Goal: Task Accomplishment & Management: Manage account settings

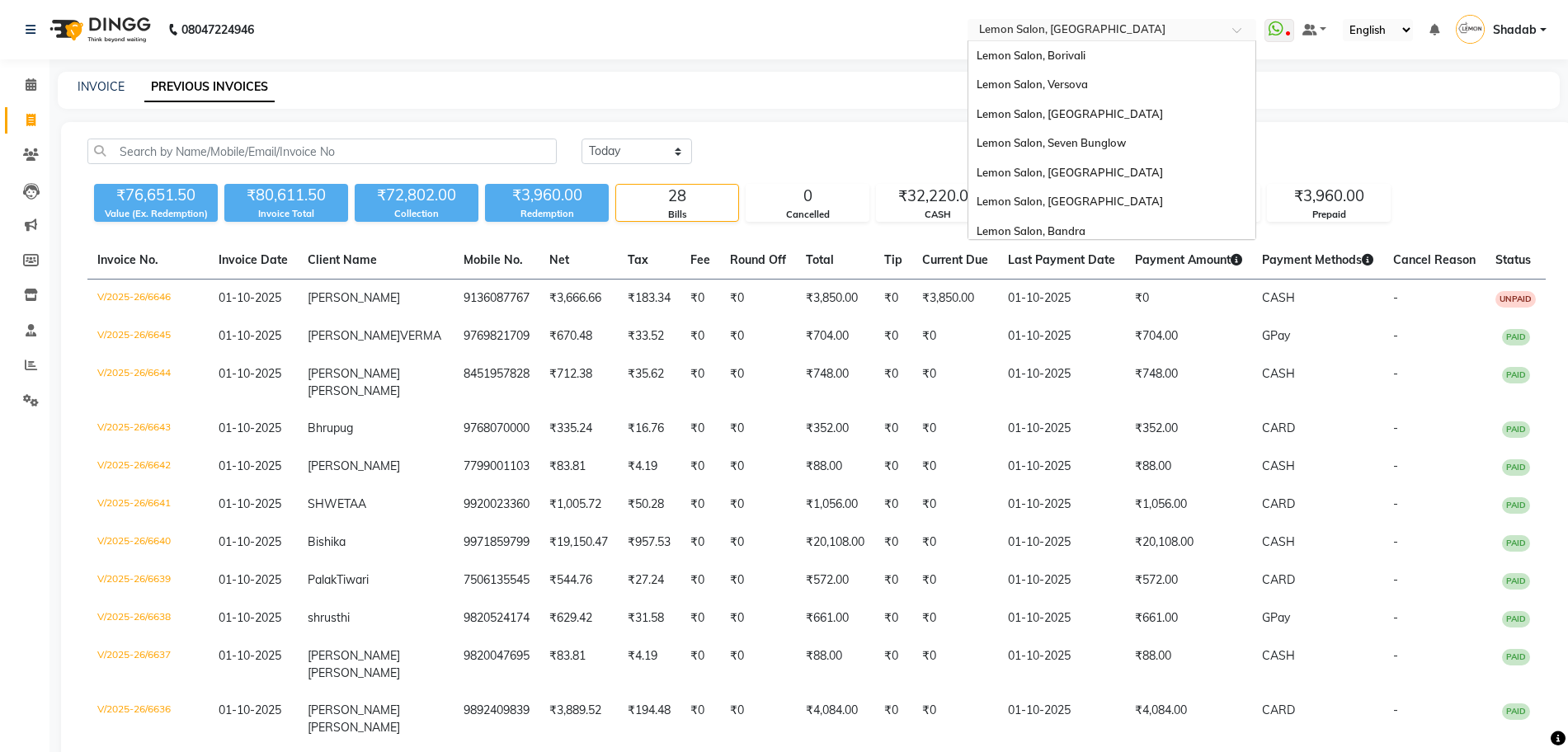
click at [1070, 27] on input "text" at bounding box center [1095, 31] width 239 height 17
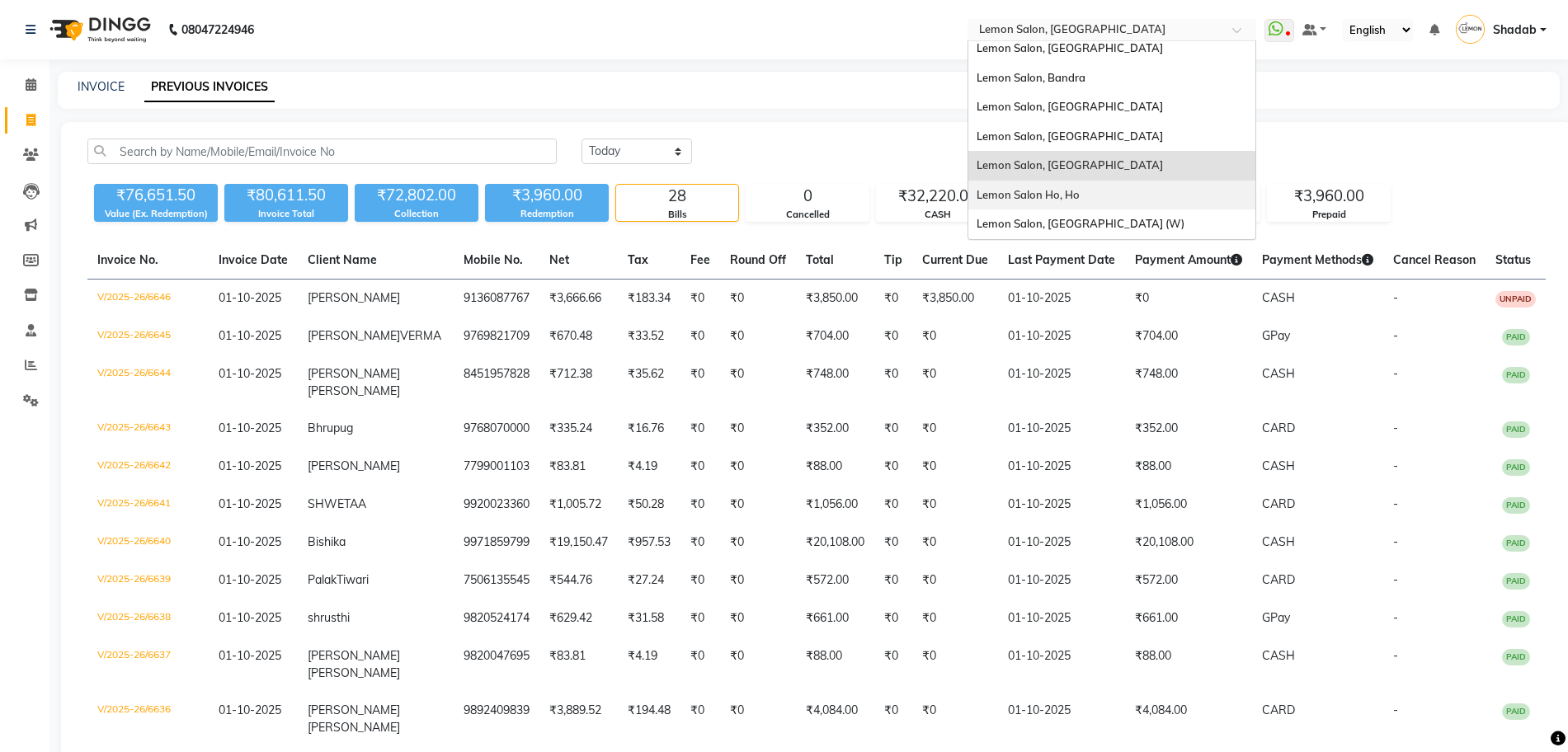
click at [1062, 197] on span "Lemon Salon Ho, Ho" at bounding box center [1029, 194] width 103 height 13
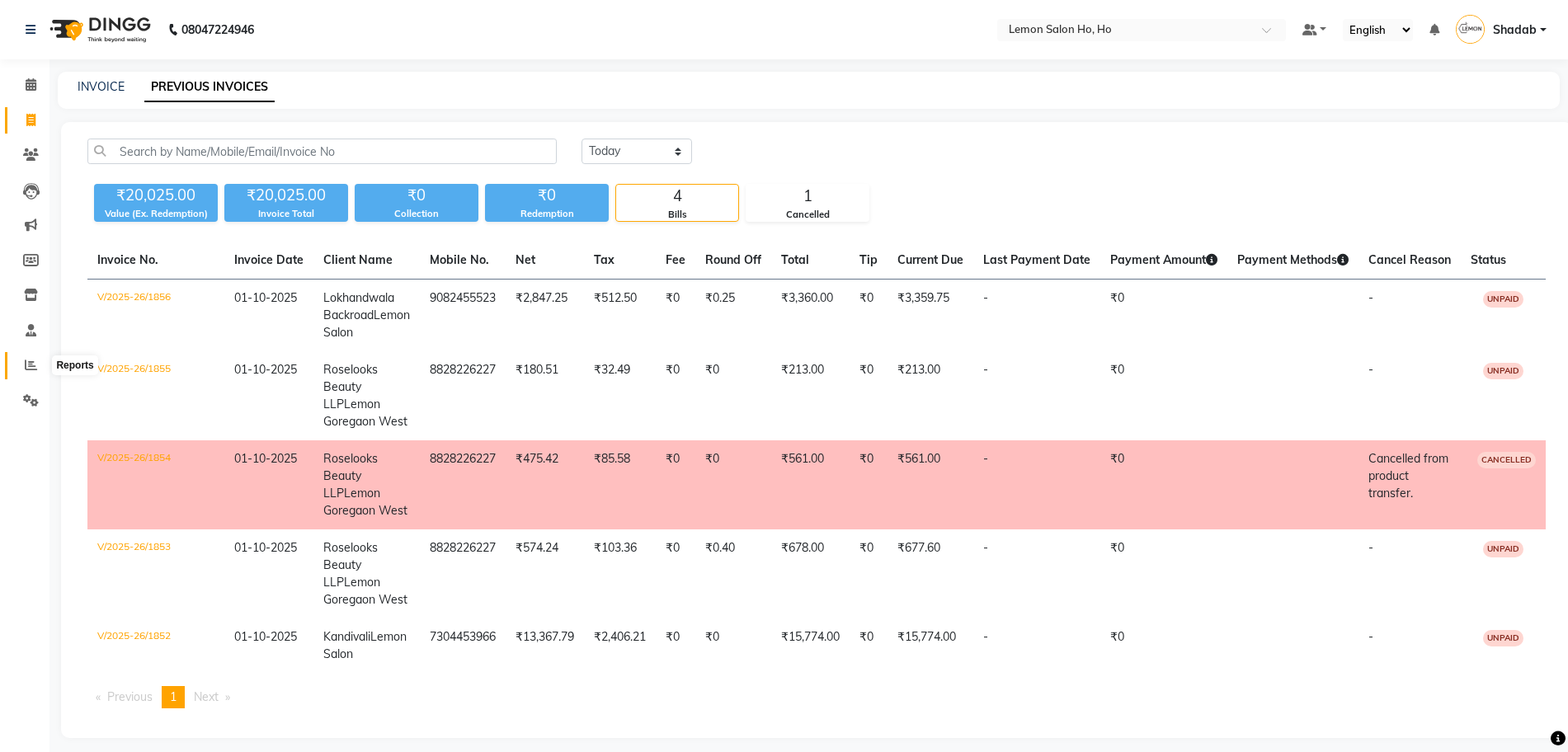
click at [36, 367] on icon at bounding box center [30, 364] width 12 height 12
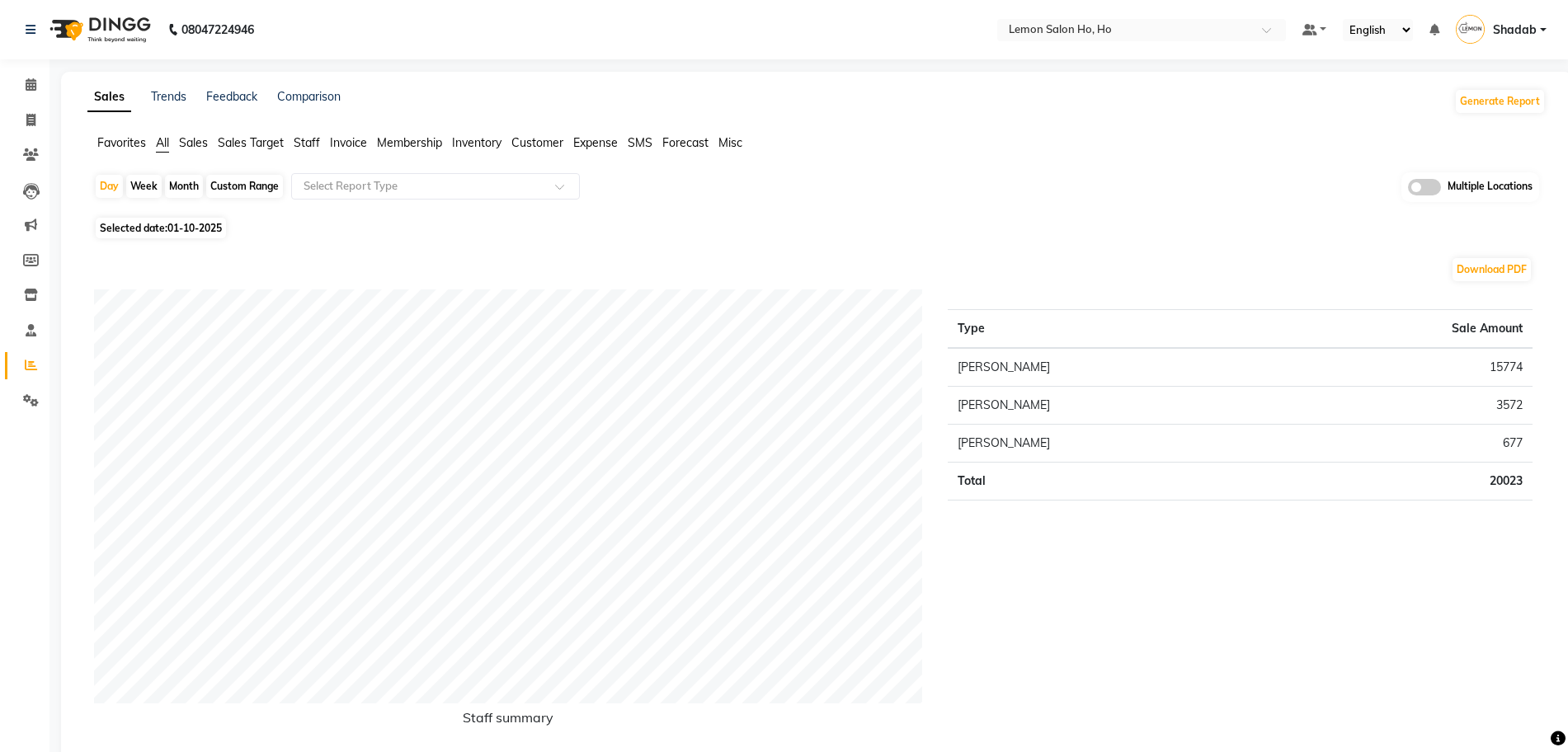
click at [193, 185] on div "Month" at bounding box center [183, 186] width 38 height 23
select select "10"
select select "2025"
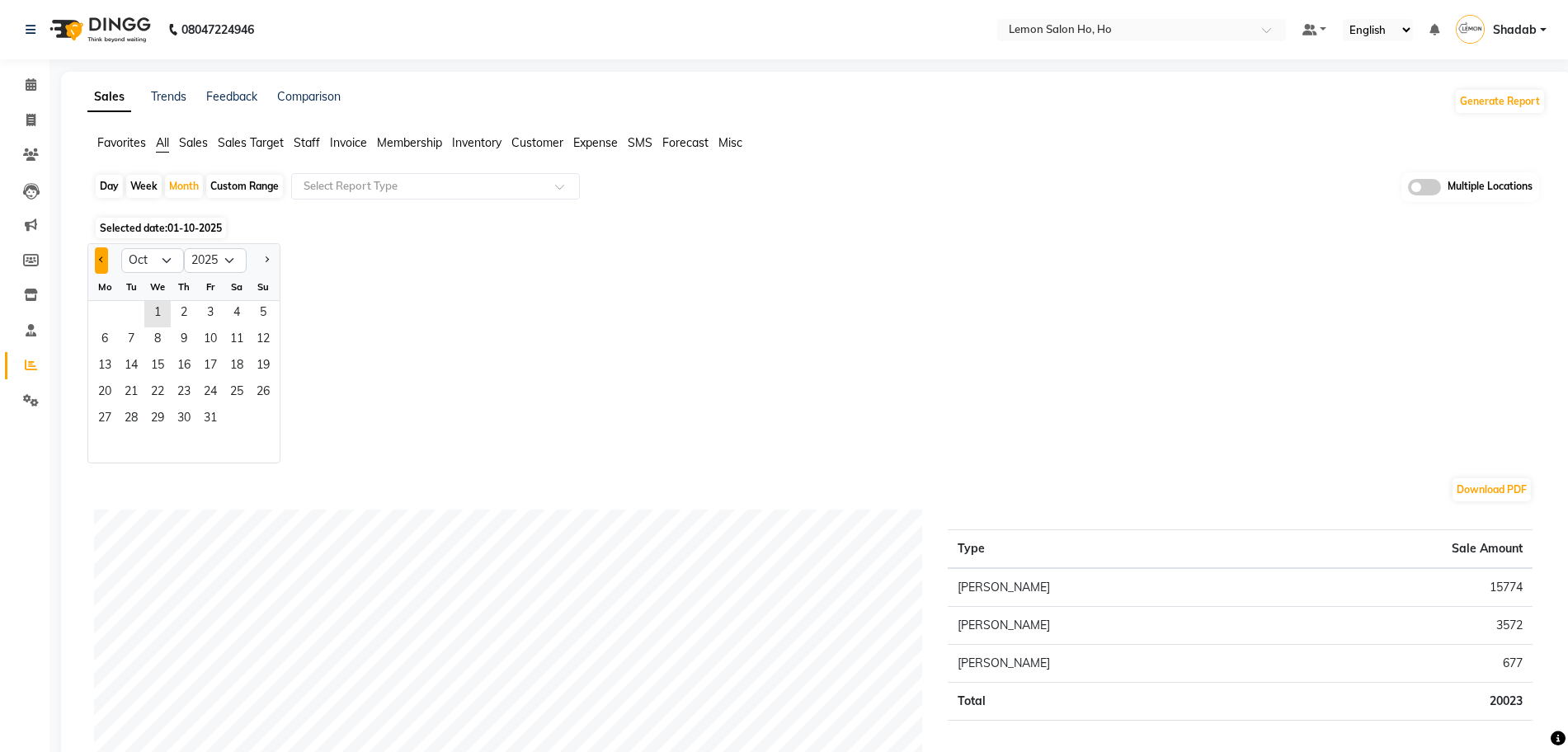
click at [106, 260] on button "Previous month" at bounding box center [101, 260] width 13 height 27
select select "9"
click at [109, 304] on span "1" at bounding box center [105, 314] width 27 height 27
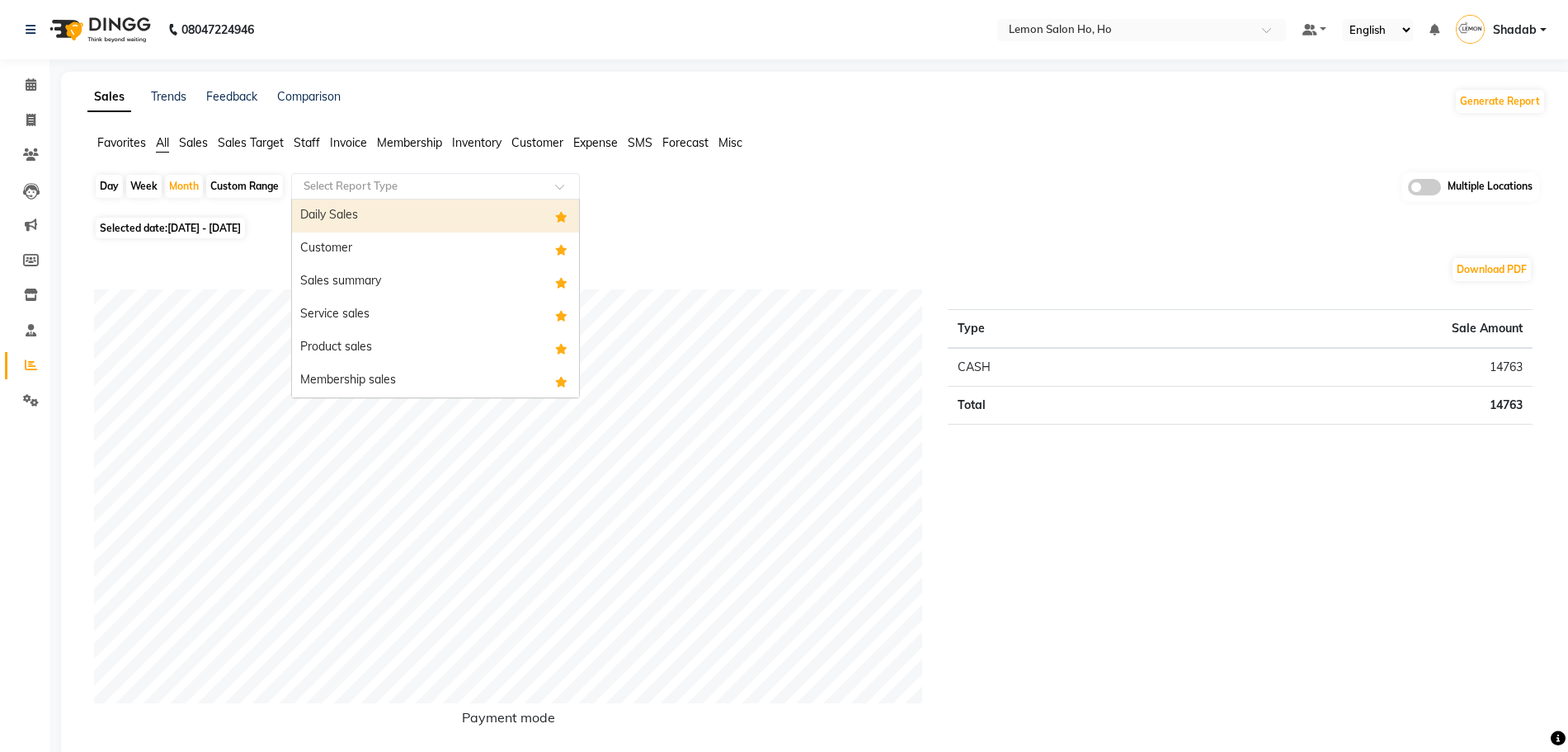
click at [368, 193] on input "text" at bounding box center [418, 186] width 238 height 17
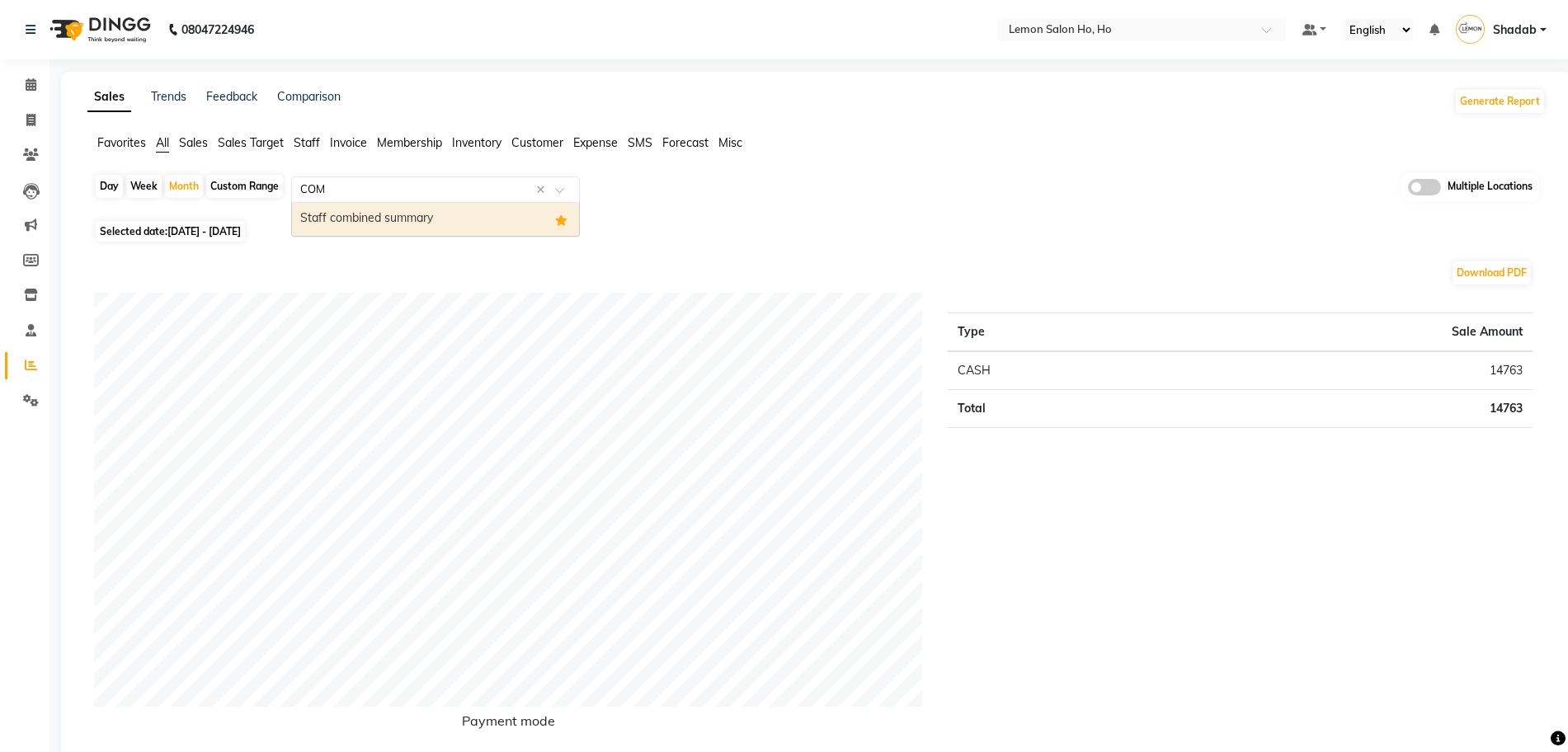
type input "COMB"
click at [397, 224] on div "Staff combined summary" at bounding box center [435, 219] width 287 height 33
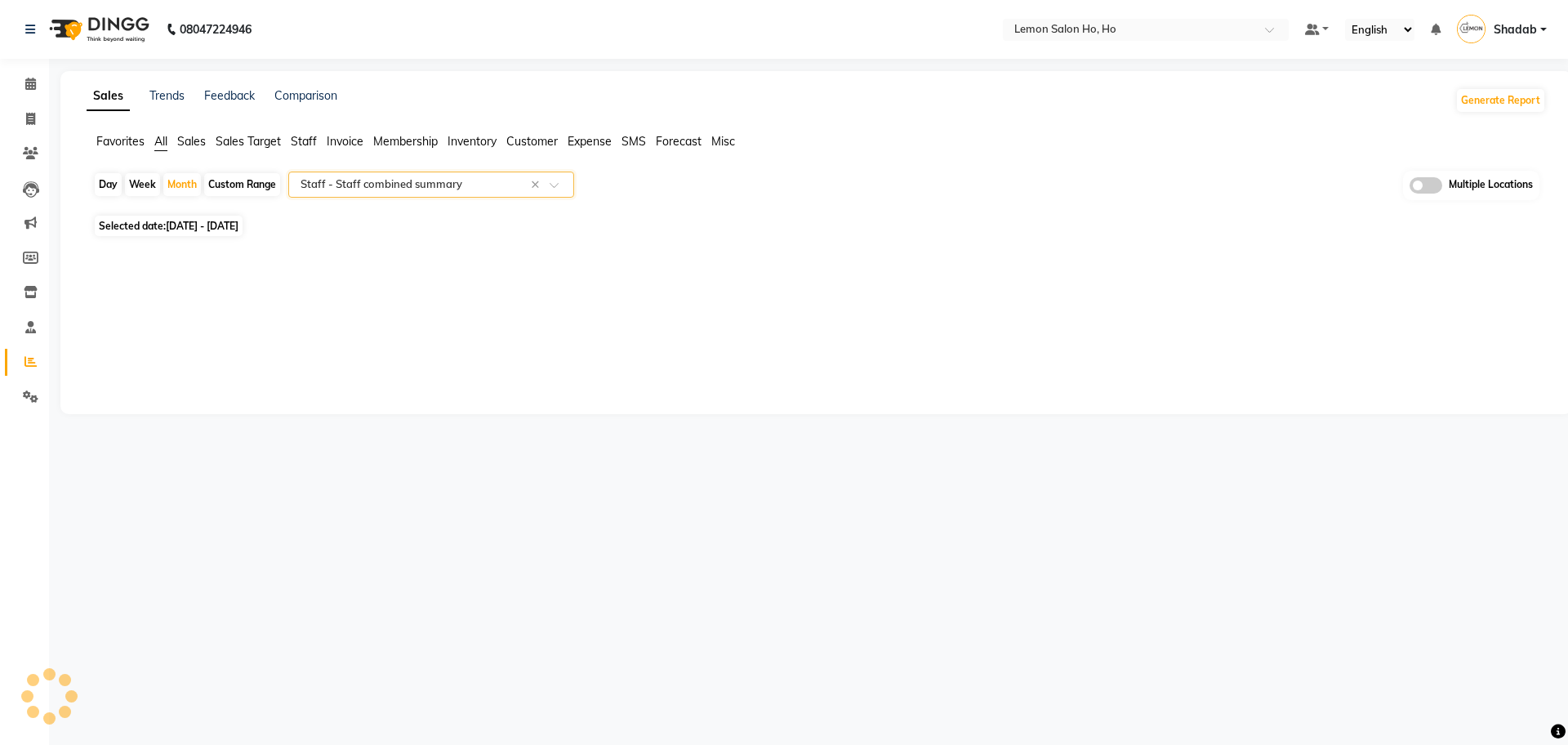
select select "full_report"
select select "csv"
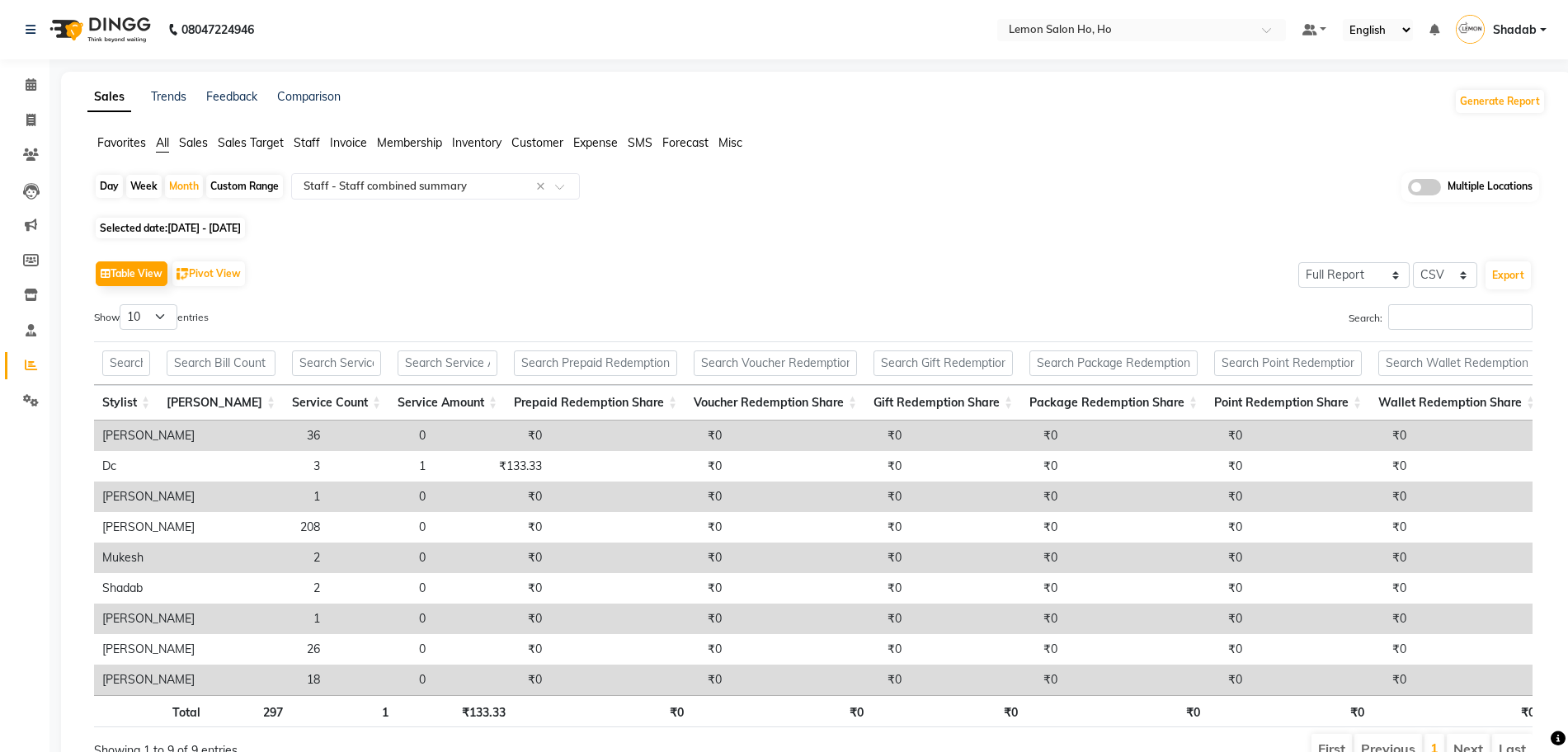
click at [1423, 184] on span at bounding box center [1425, 187] width 33 height 17
click at [1408, 190] on input "checkbox" at bounding box center [1408, 190] width 0 height 0
click at [832, 190] on span "Lemon Salon HO, HO x" at bounding box center [769, 188] width 337 height 28
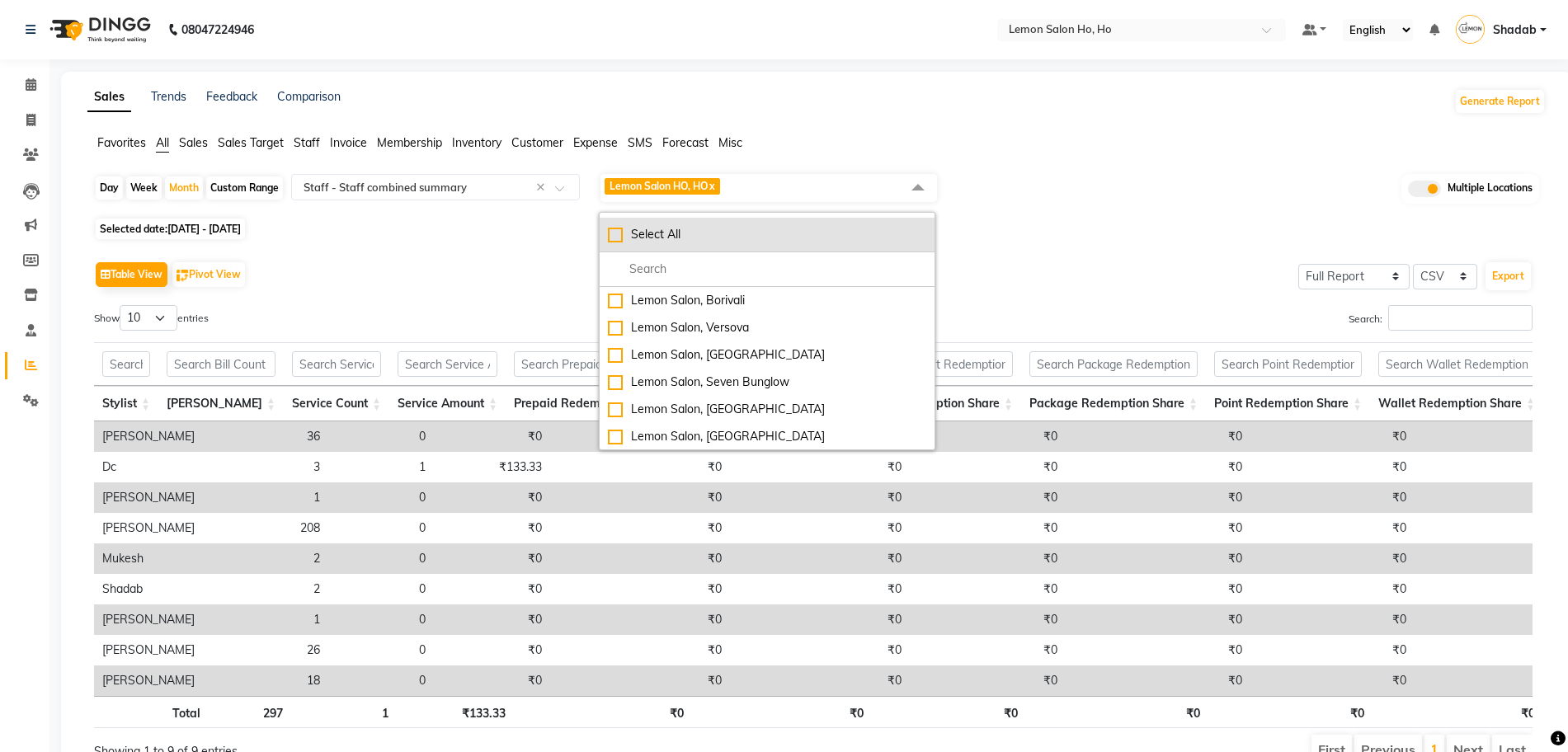
click at [673, 236] on div "Select All" at bounding box center [767, 234] width 318 height 17
checkbox input "true"
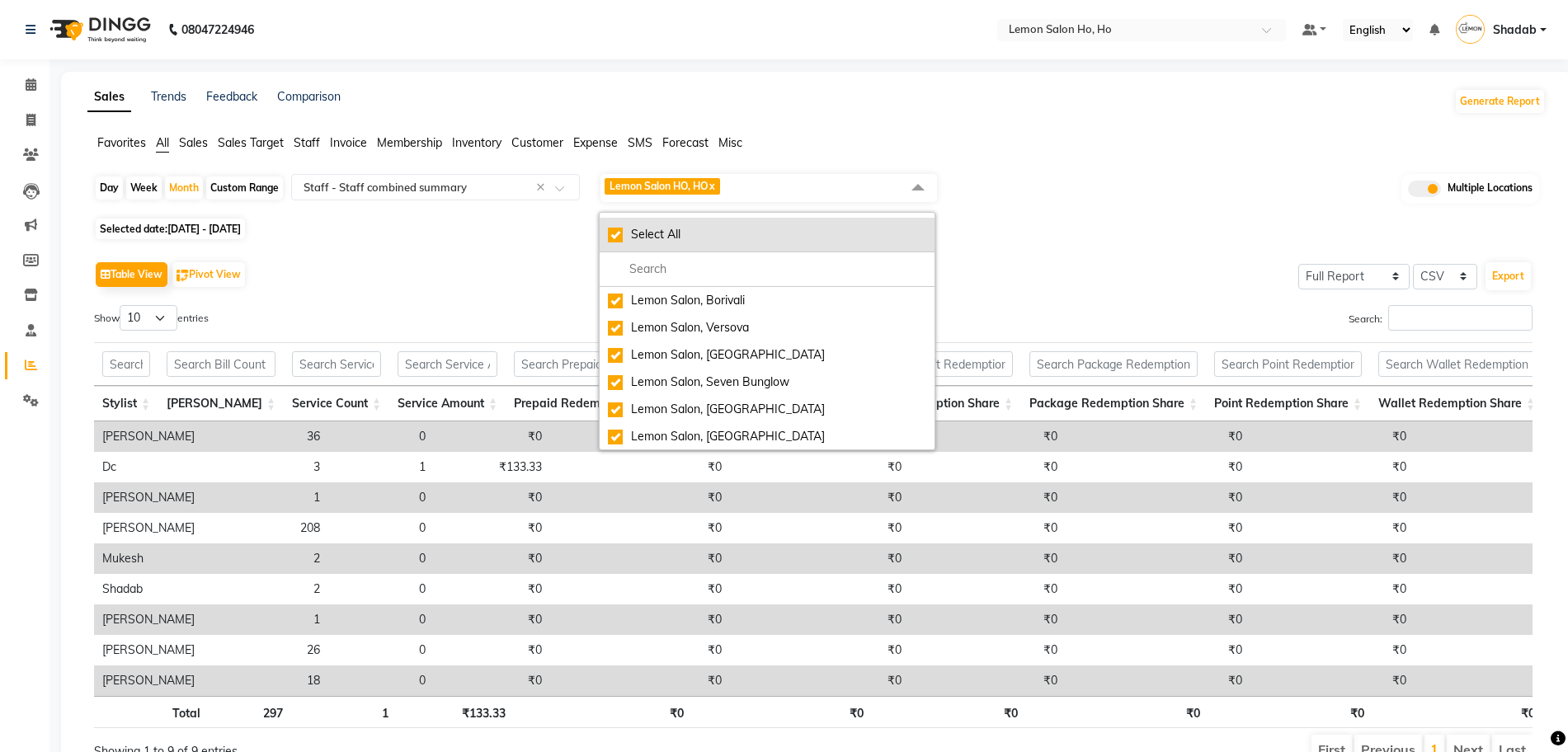
checkbox input "true"
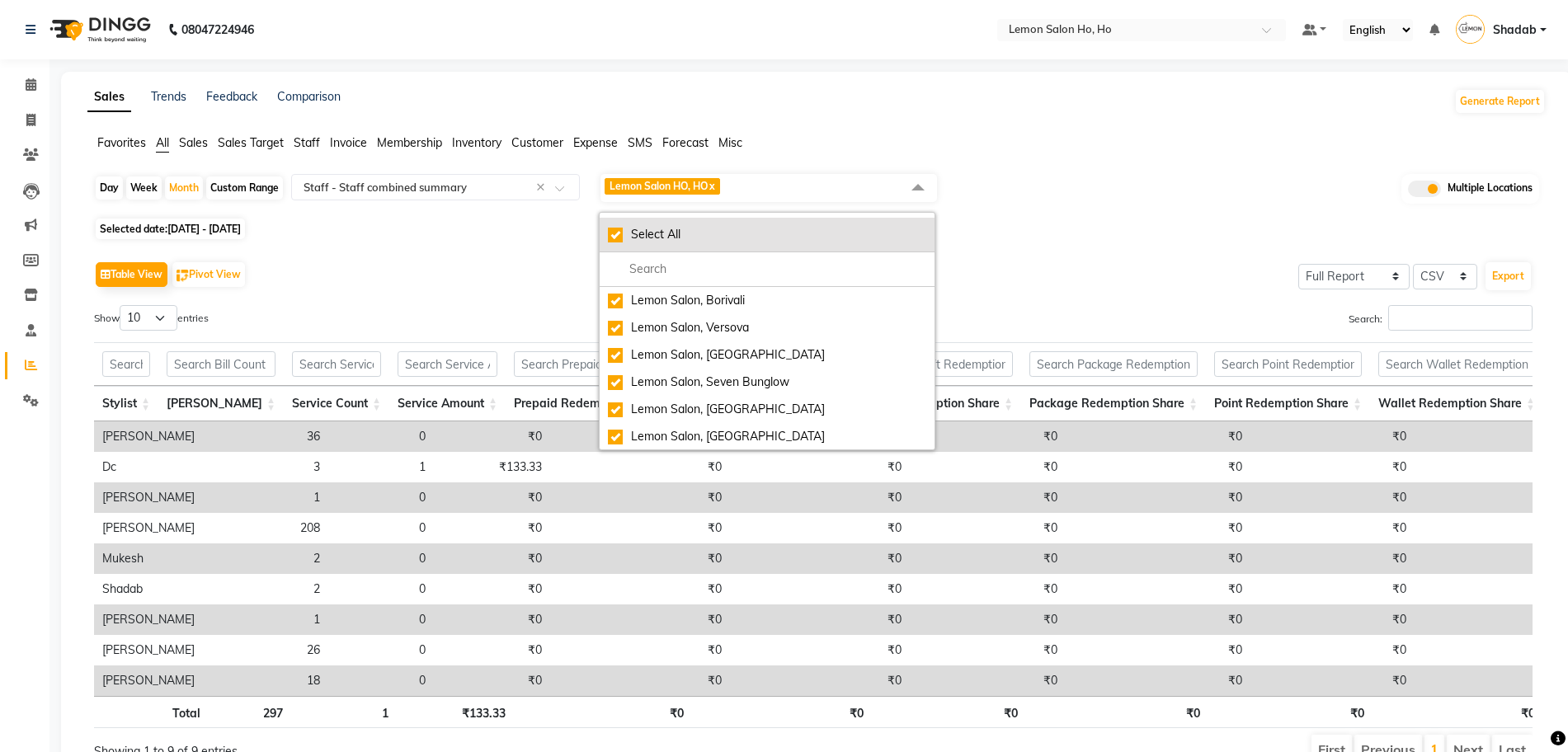
checkbox input "true"
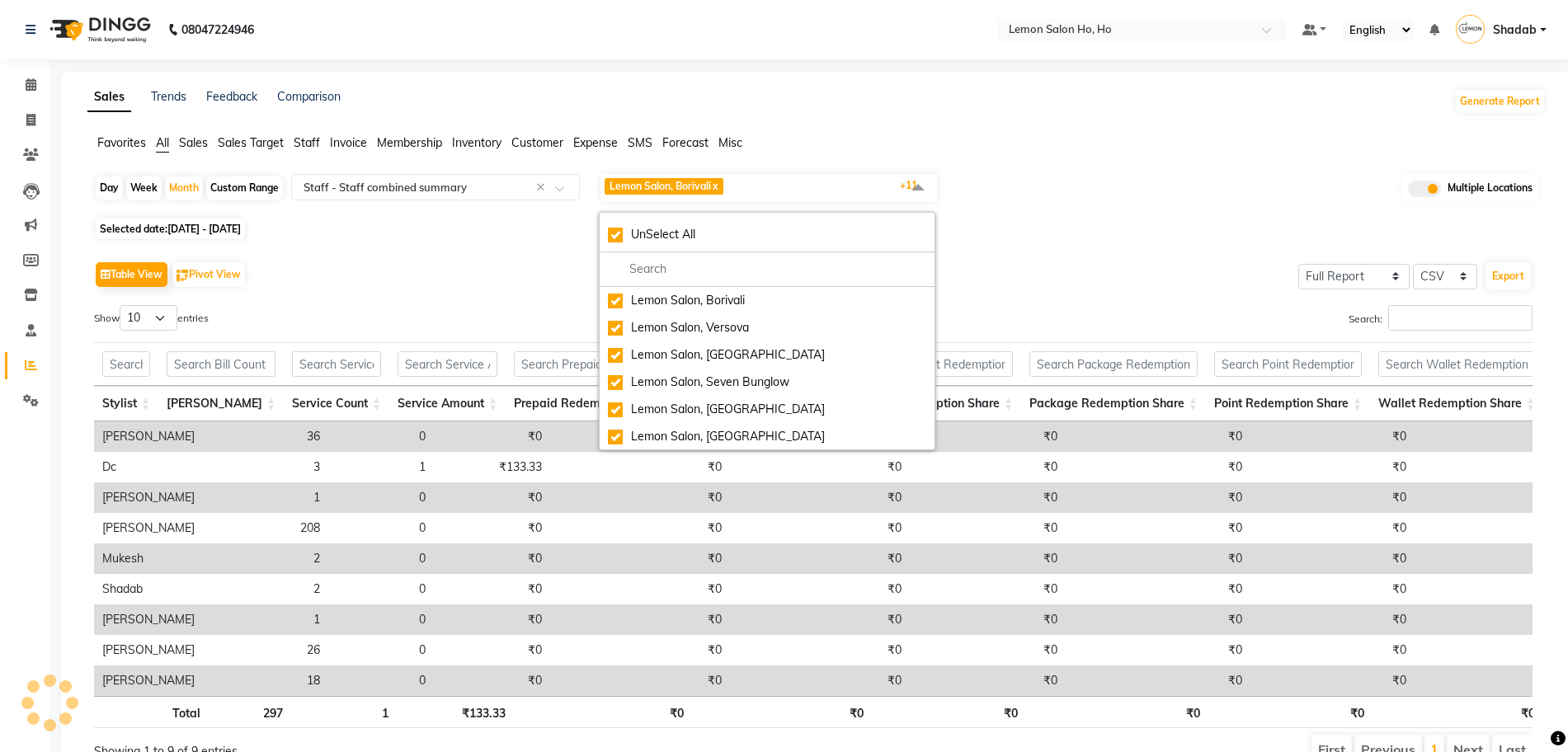
click at [867, 184] on span "Lemon Salon, Borivali x Lemon Salon, Versova x Lemon Salon, Goregaon x Lemon Sa…" at bounding box center [769, 188] width 337 height 28
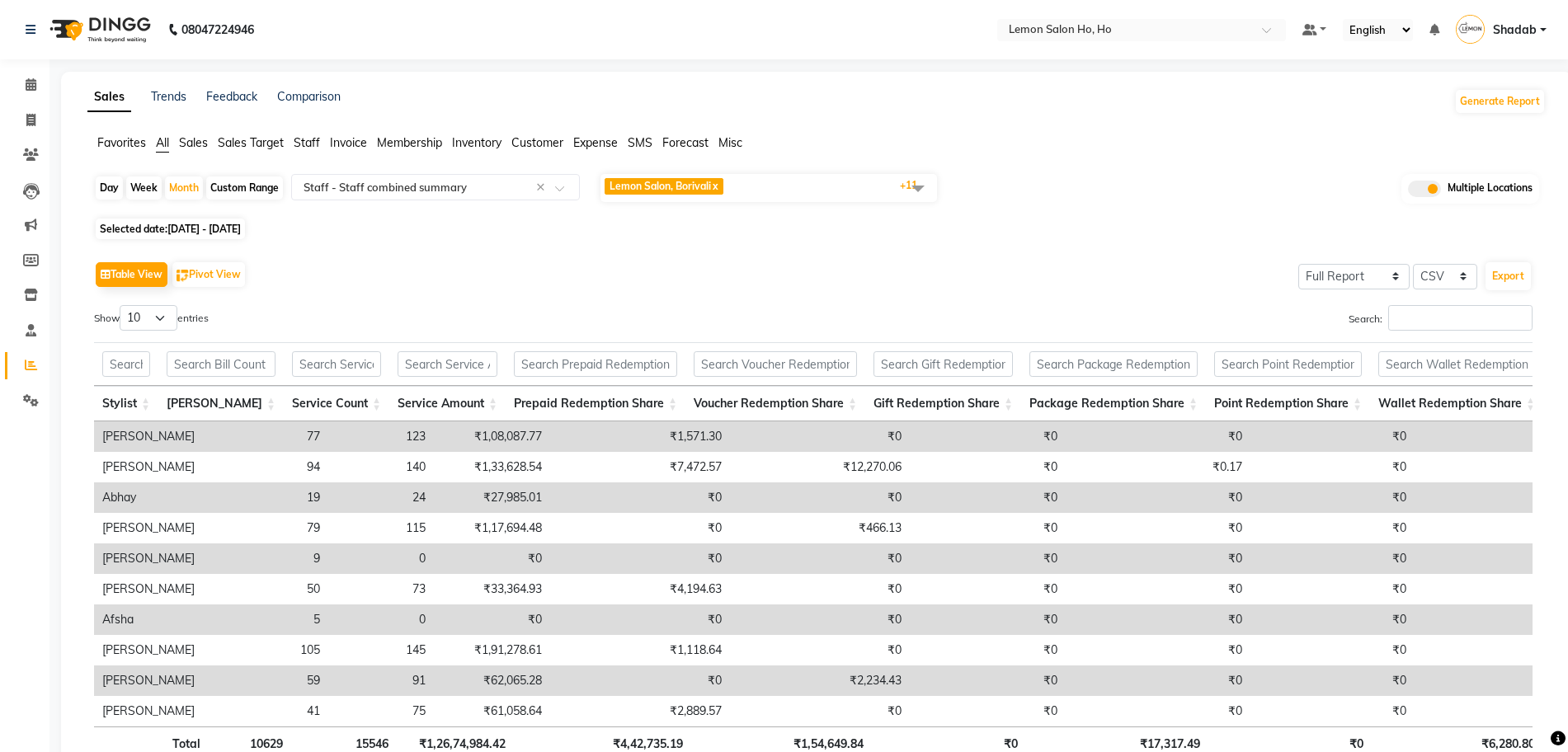
click at [863, 193] on span "Lemon Salon, Borivali x Lemon Salon, Versova x Lemon Salon, Goregaon x Lemon Sa…" at bounding box center [769, 188] width 337 height 28
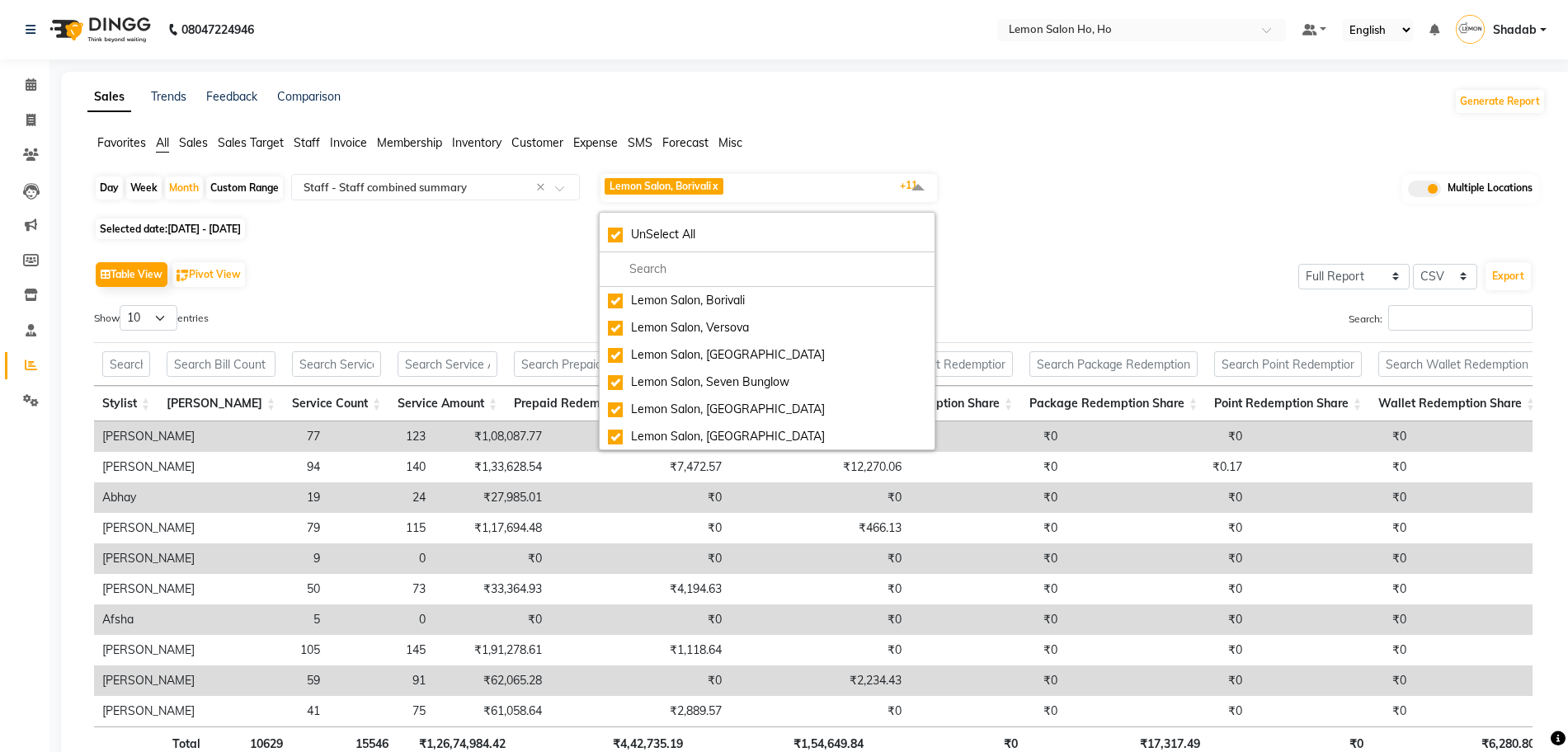
click at [863, 193] on span "Lemon Salon, Borivali x Lemon Salon, Versova x Lemon Salon, Goregaon x Lemon Sa…" at bounding box center [769, 188] width 337 height 28
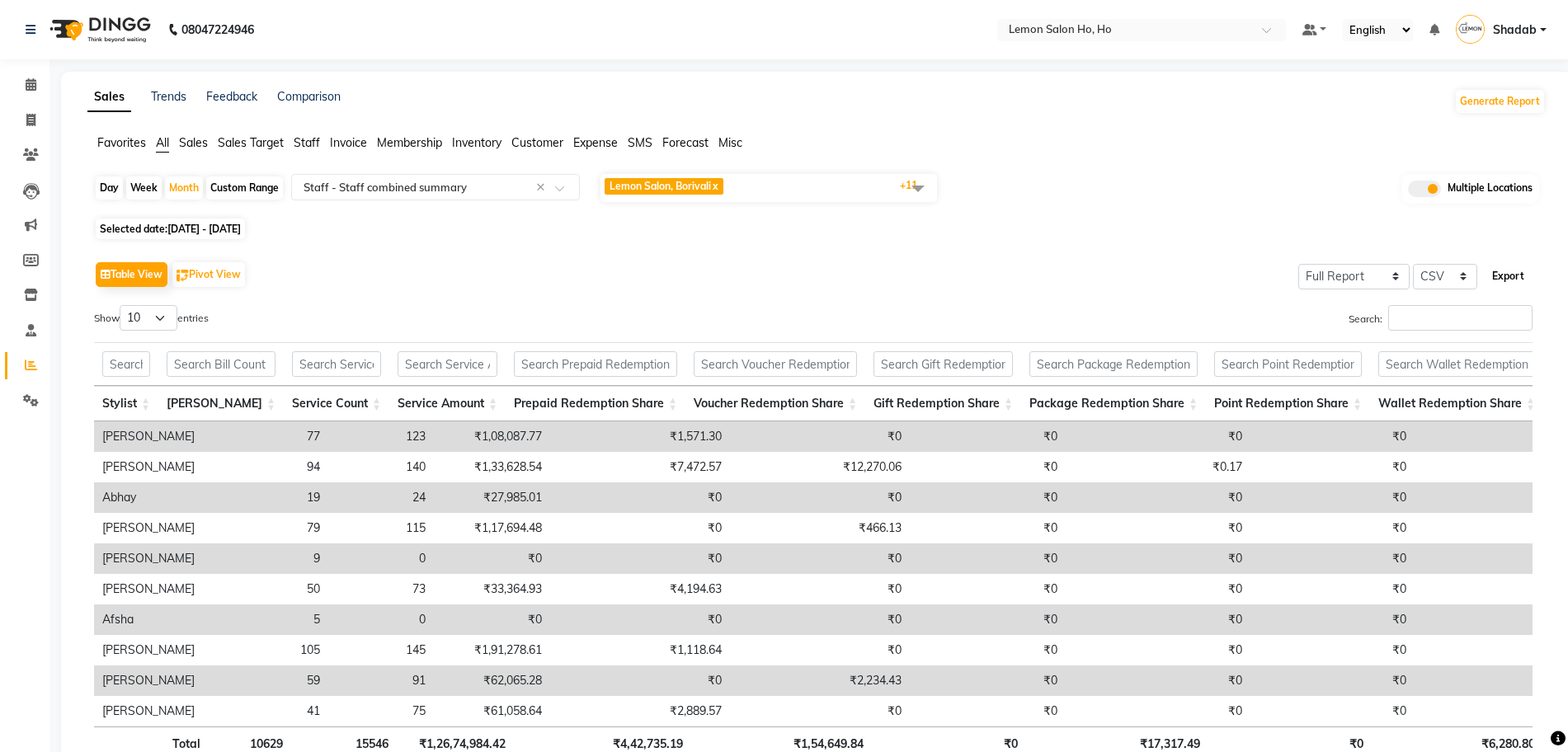
click at [1512, 276] on button "Export" at bounding box center [1507, 276] width 45 height 28
click at [1449, 315] on input "Search:" at bounding box center [1460, 318] width 144 height 26
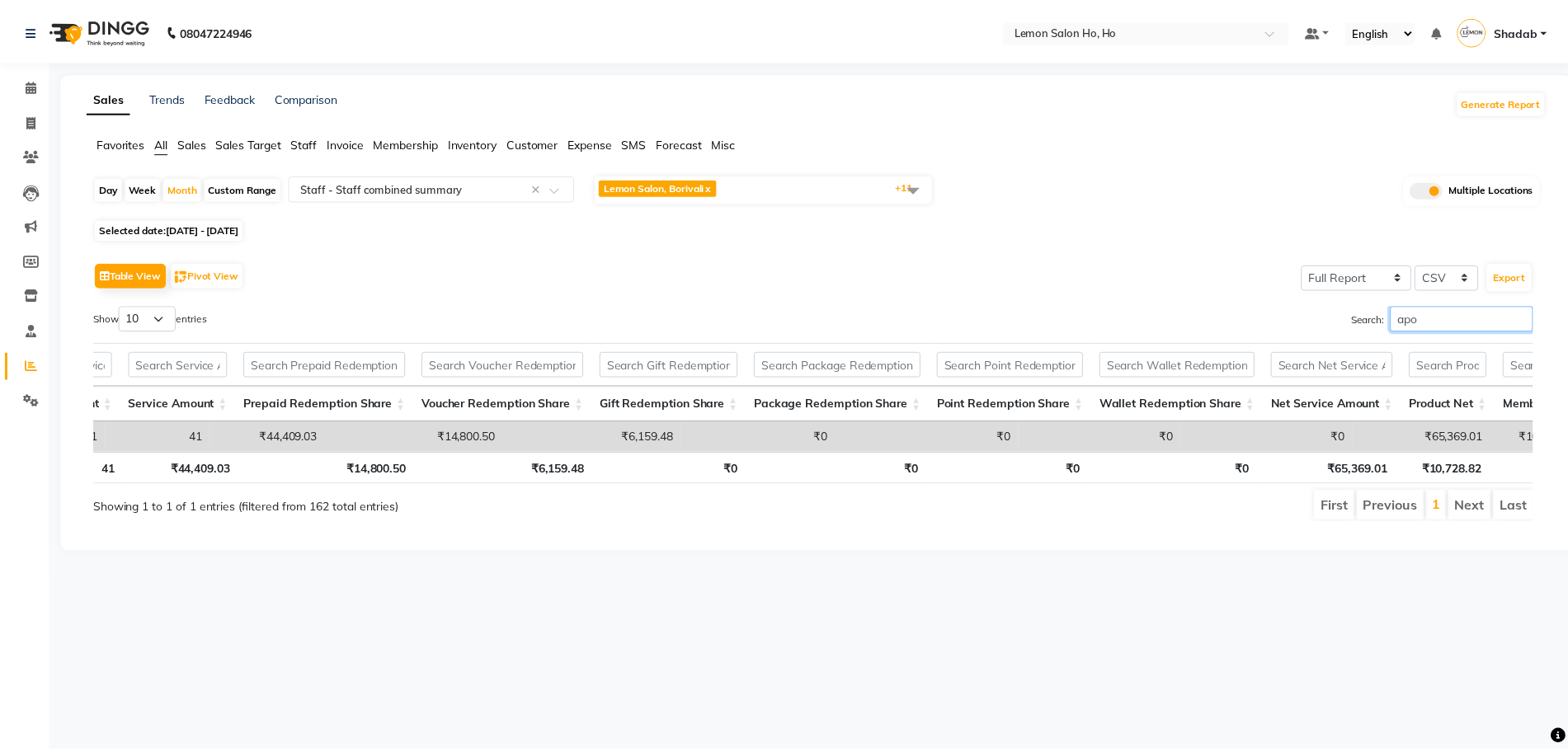
scroll to position [0, 278]
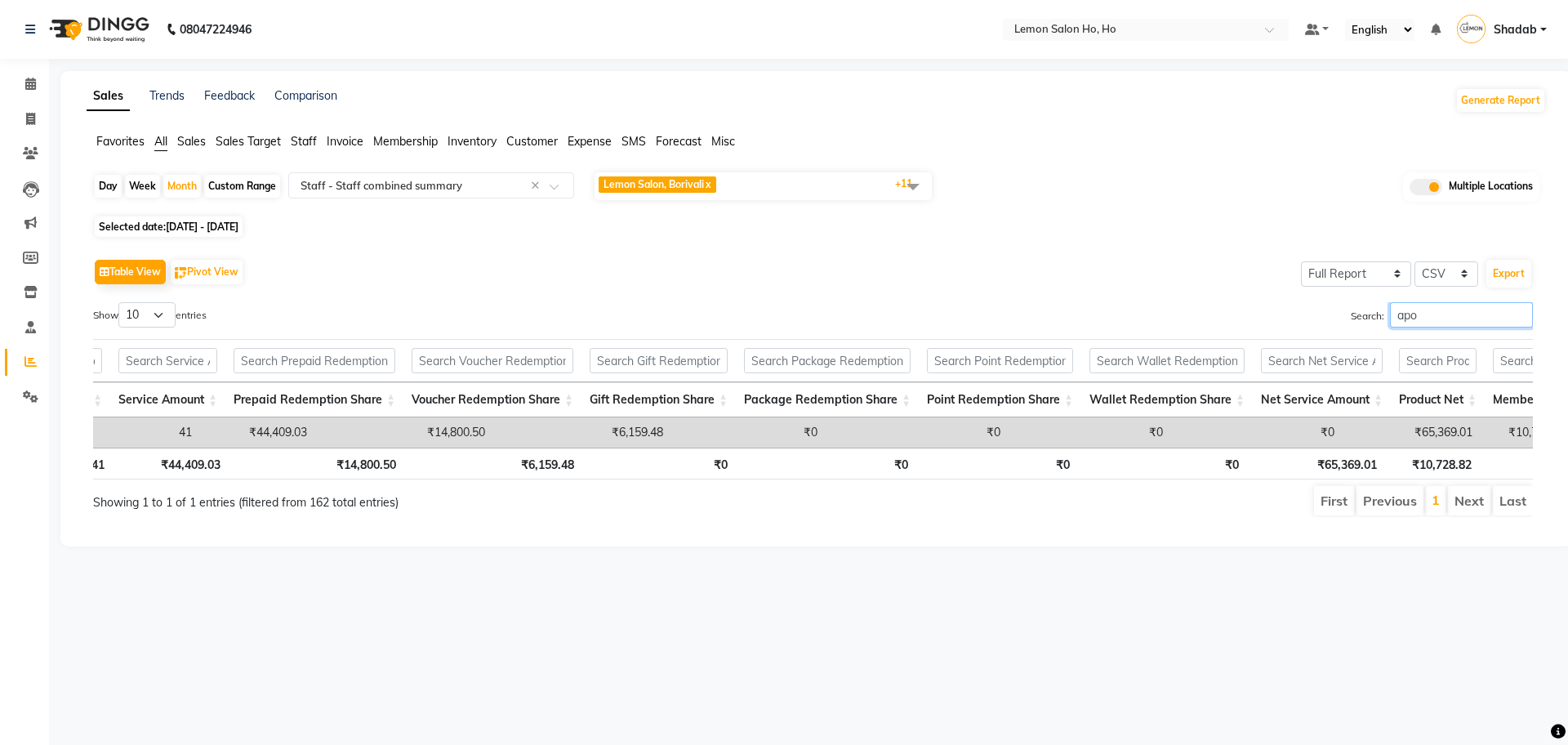
type input "apo"
click at [28, 87] on icon at bounding box center [31, 83] width 11 height 12
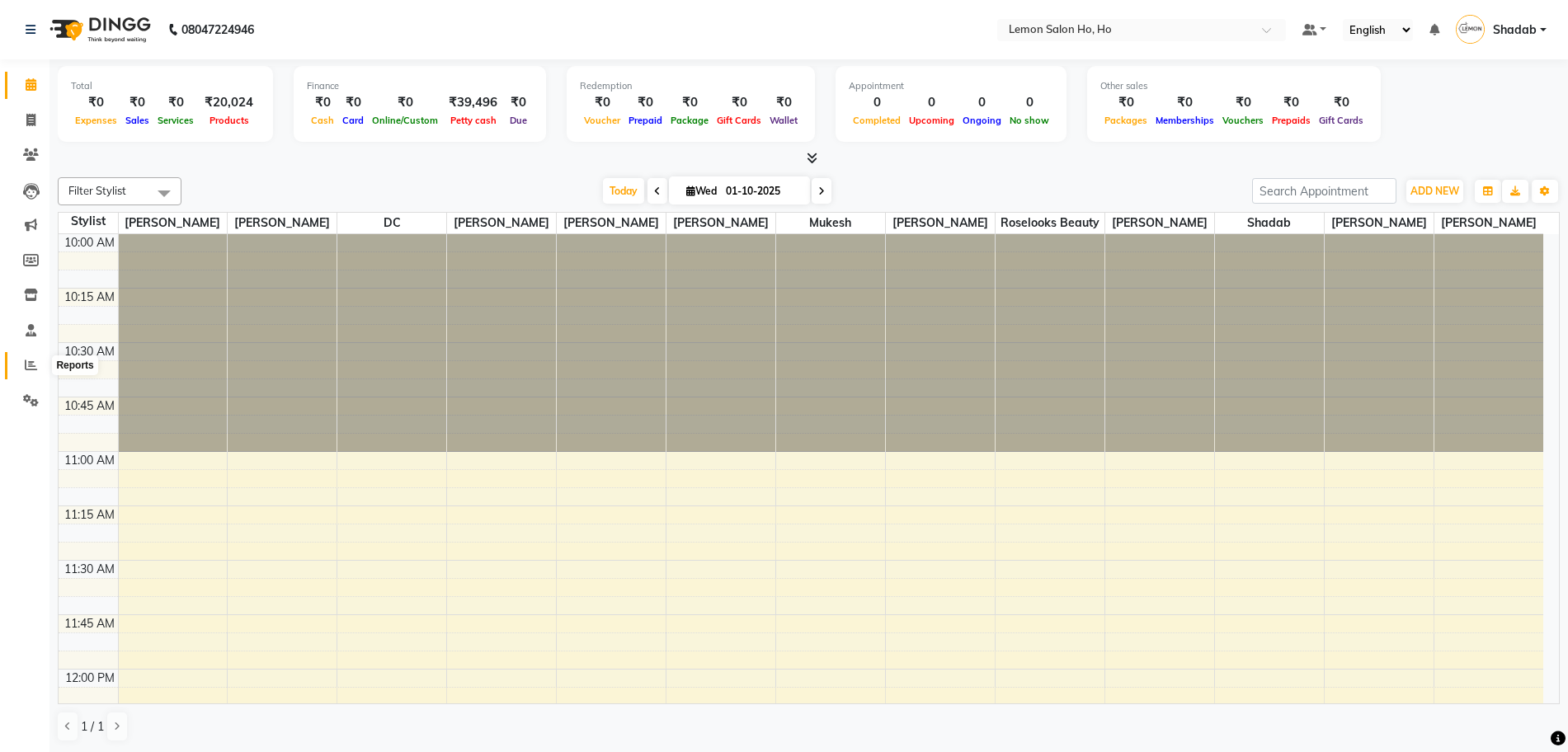
click at [30, 368] on icon at bounding box center [30, 364] width 12 height 12
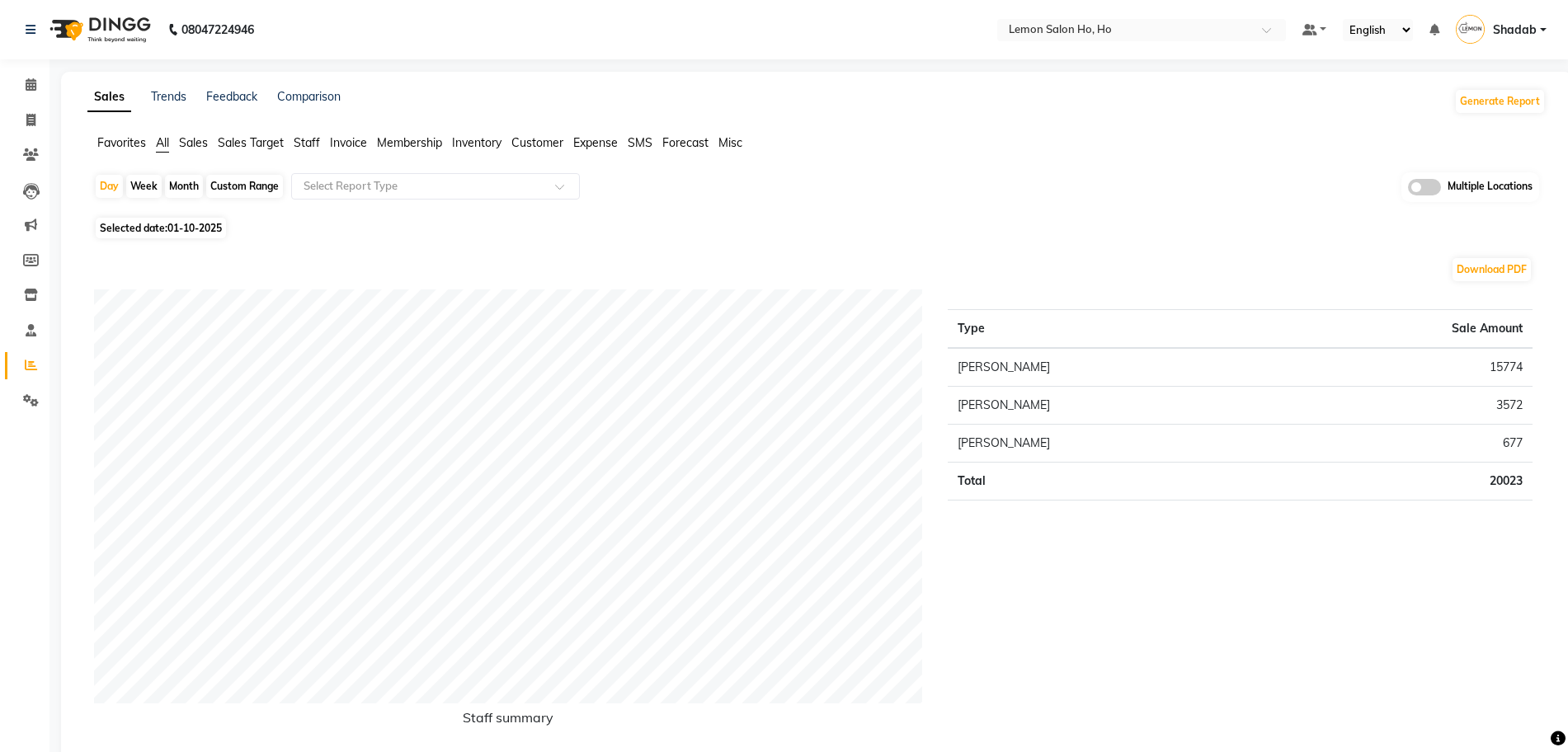
click at [1445, 191] on div "Multiple Locations" at bounding box center [1471, 187] width 138 height 29
drag, startPoint x: 1426, startPoint y: 183, endPoint x: 1034, endPoint y: 198, distance: 392.3
click at [1427, 183] on span at bounding box center [1425, 187] width 33 height 17
click at [1408, 190] on input "checkbox" at bounding box center [1408, 190] width 0 height 0
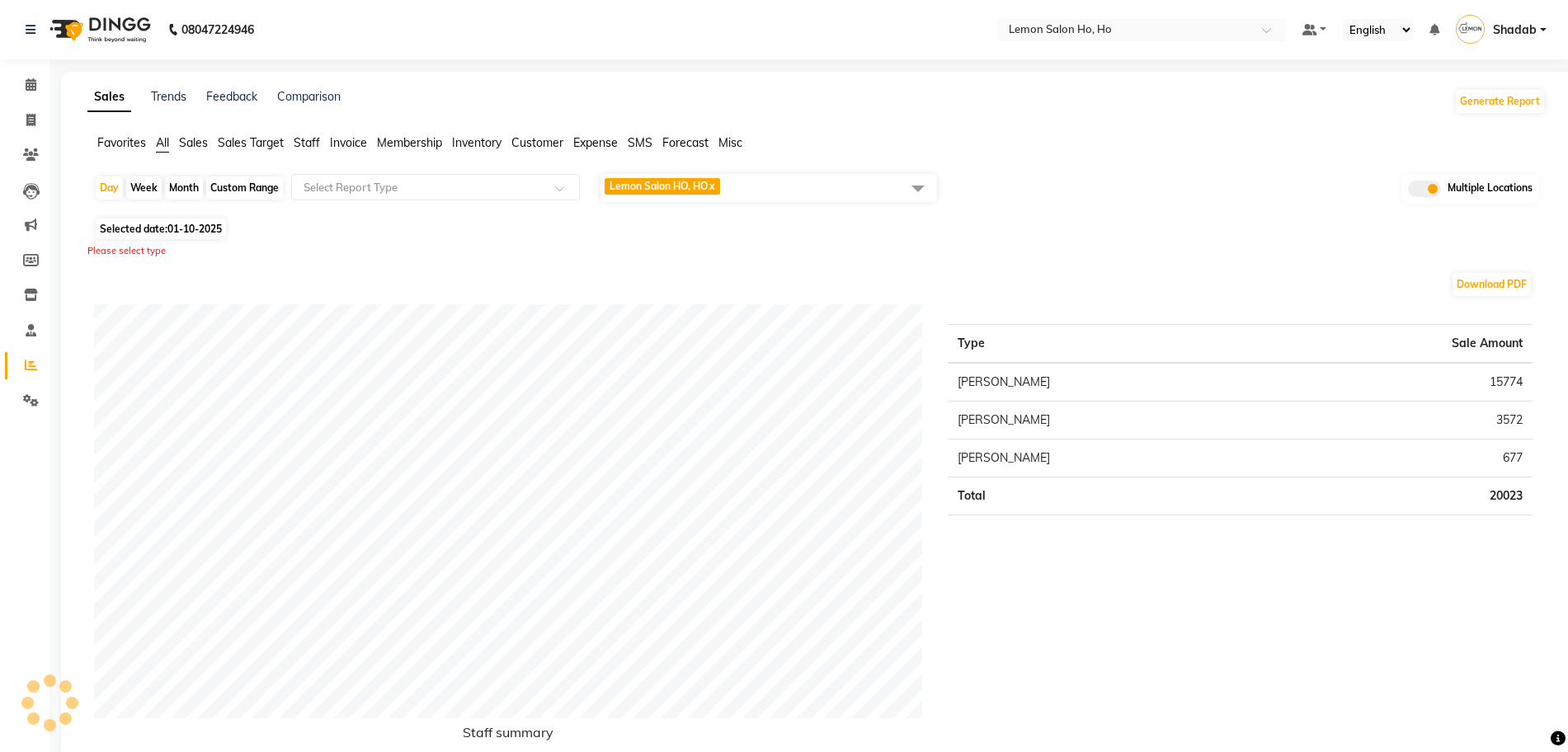
click at [751, 185] on span "Lemon Salon HO, HO x" at bounding box center [769, 188] width 337 height 28
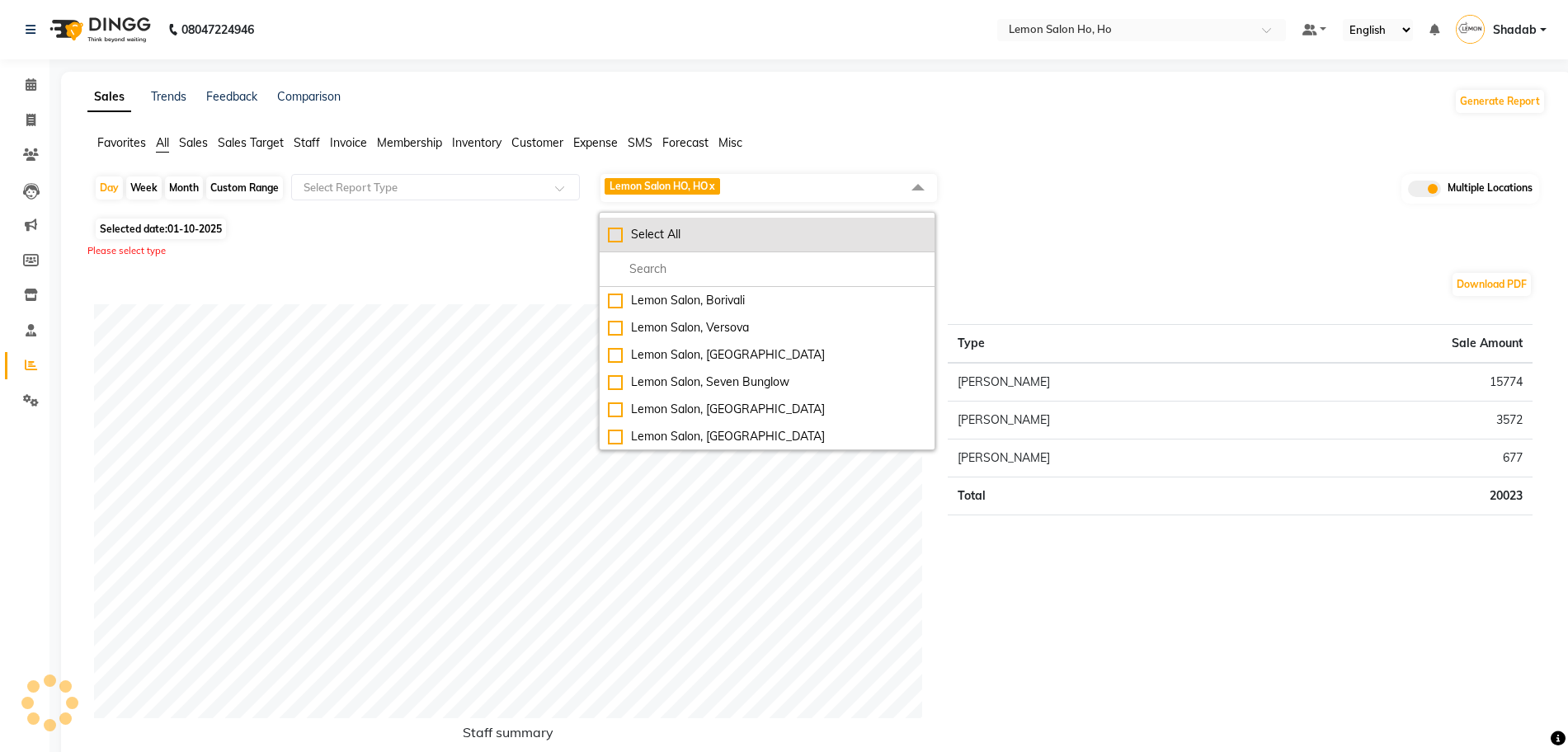
click at [684, 225] on li "Select All" at bounding box center [767, 235] width 335 height 35
checkbox input "true"
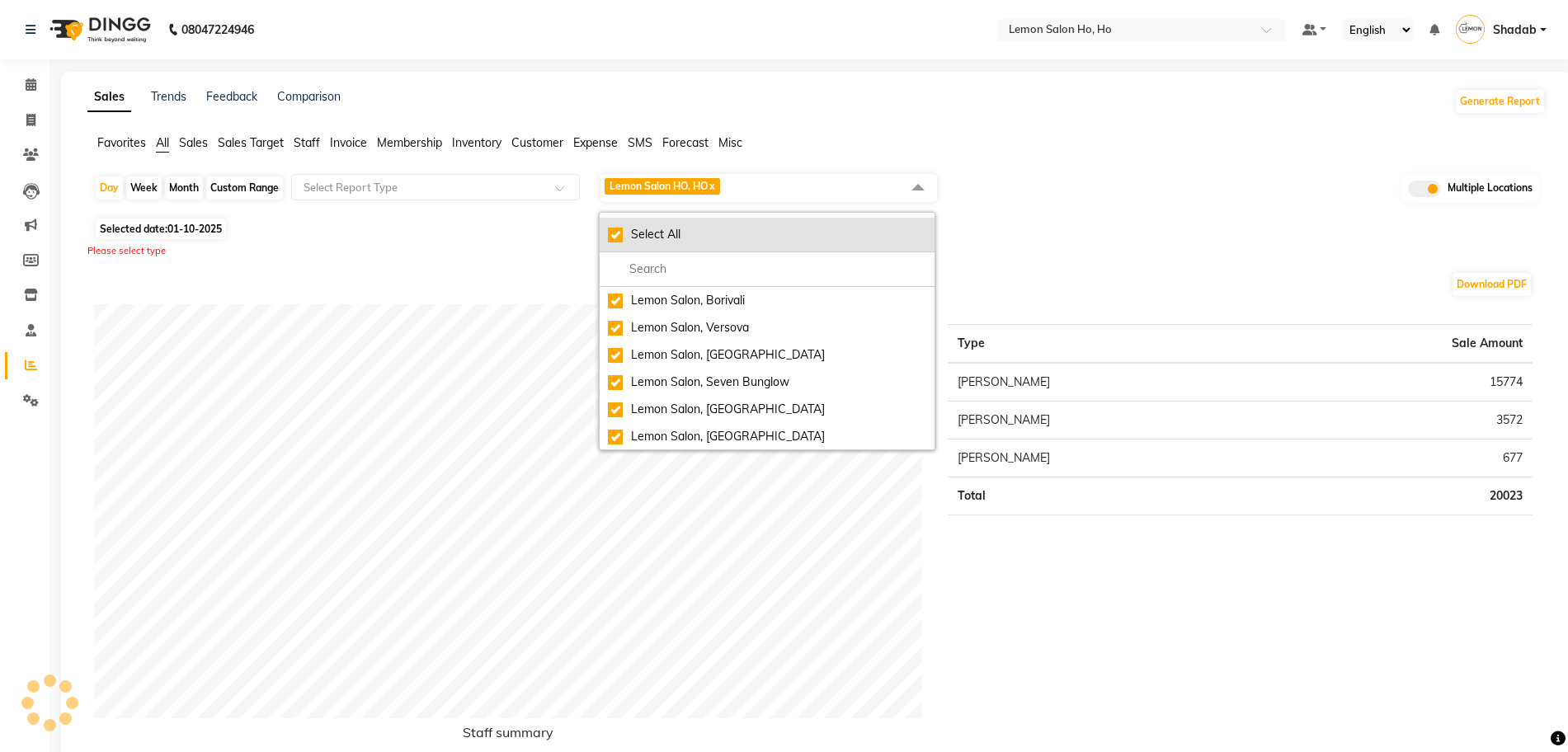
checkbox input "true"
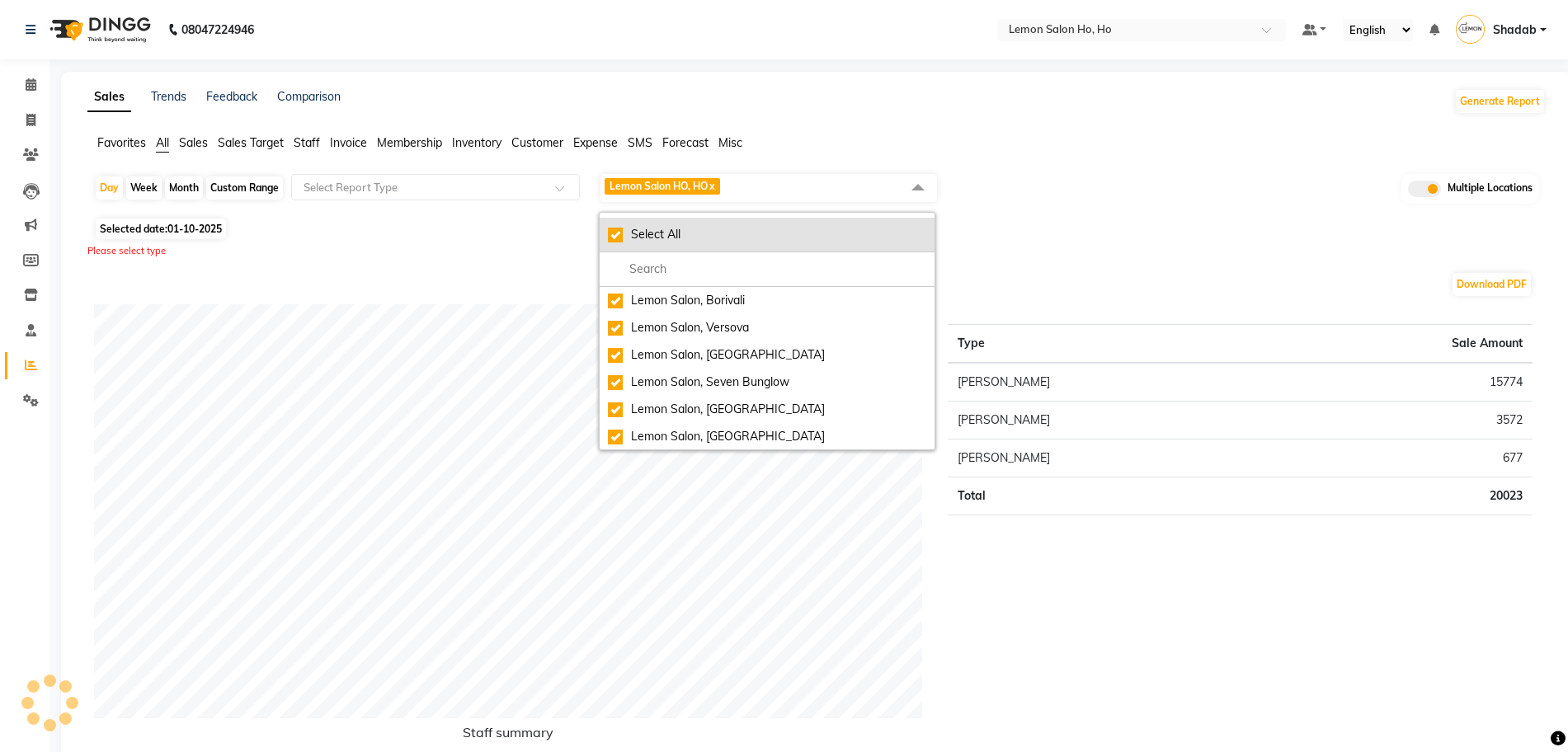
checkbox input "true"
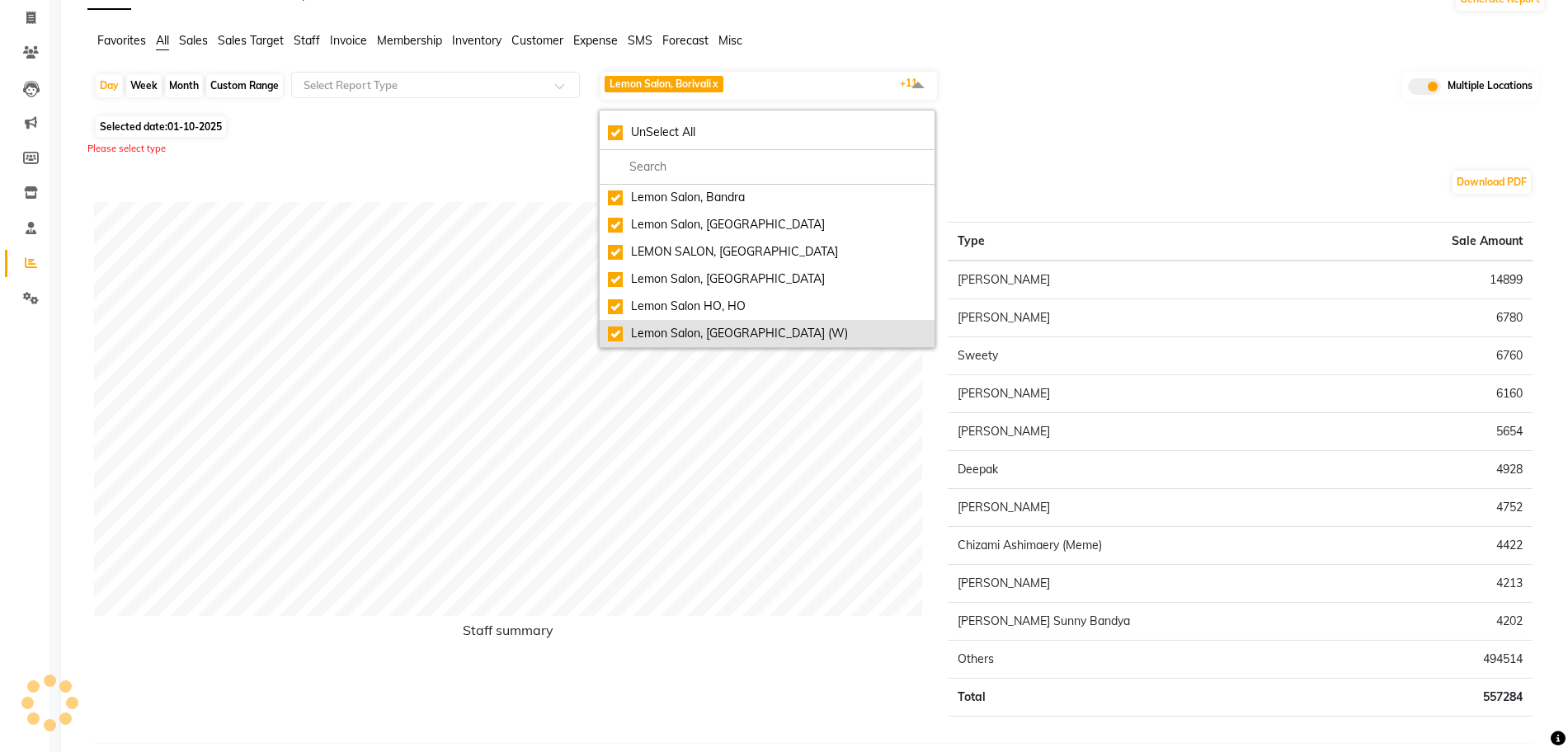
scroll to position [103, 0]
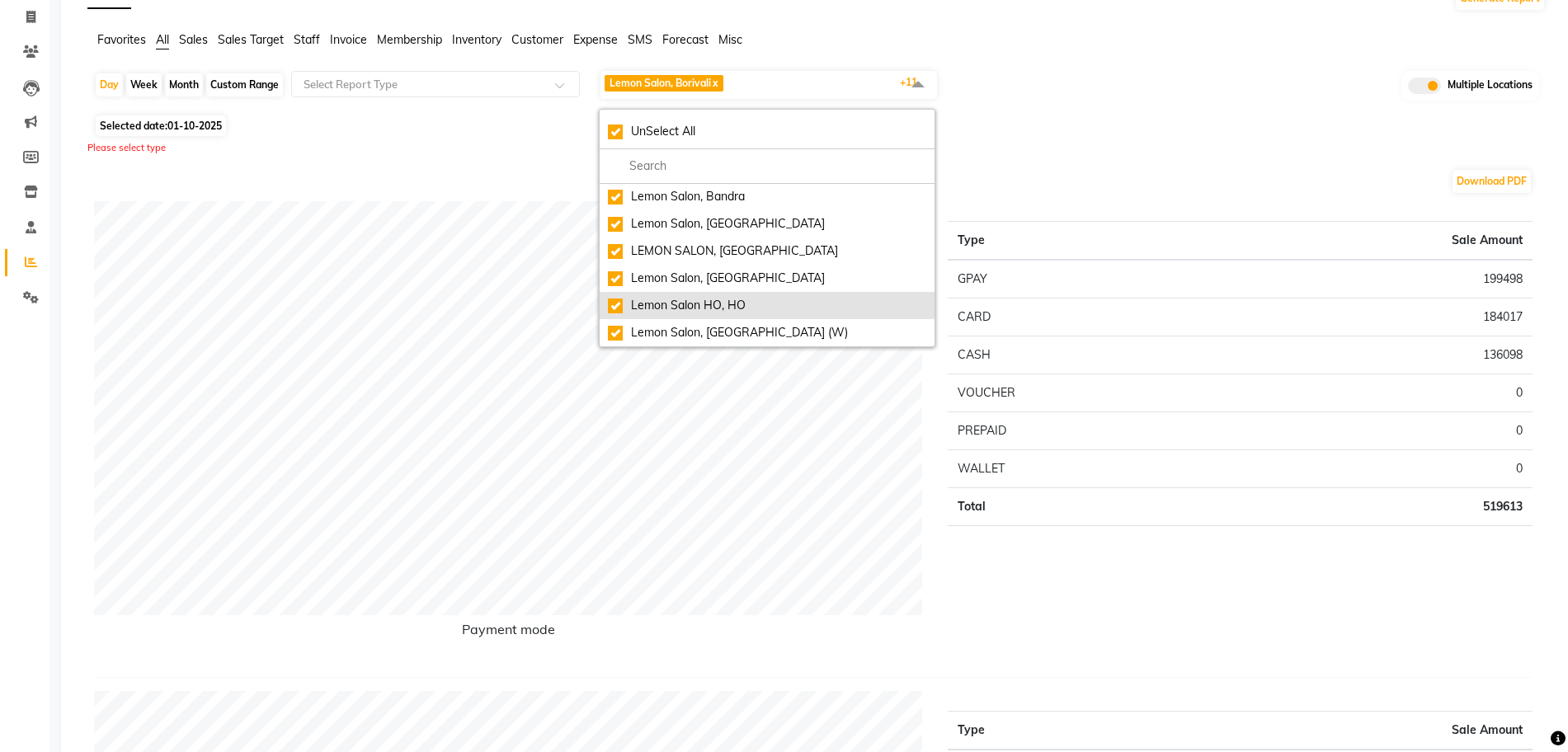
click at [717, 301] on div "Lemon Salon HO, HO" at bounding box center [767, 305] width 318 height 17
checkbox input "false"
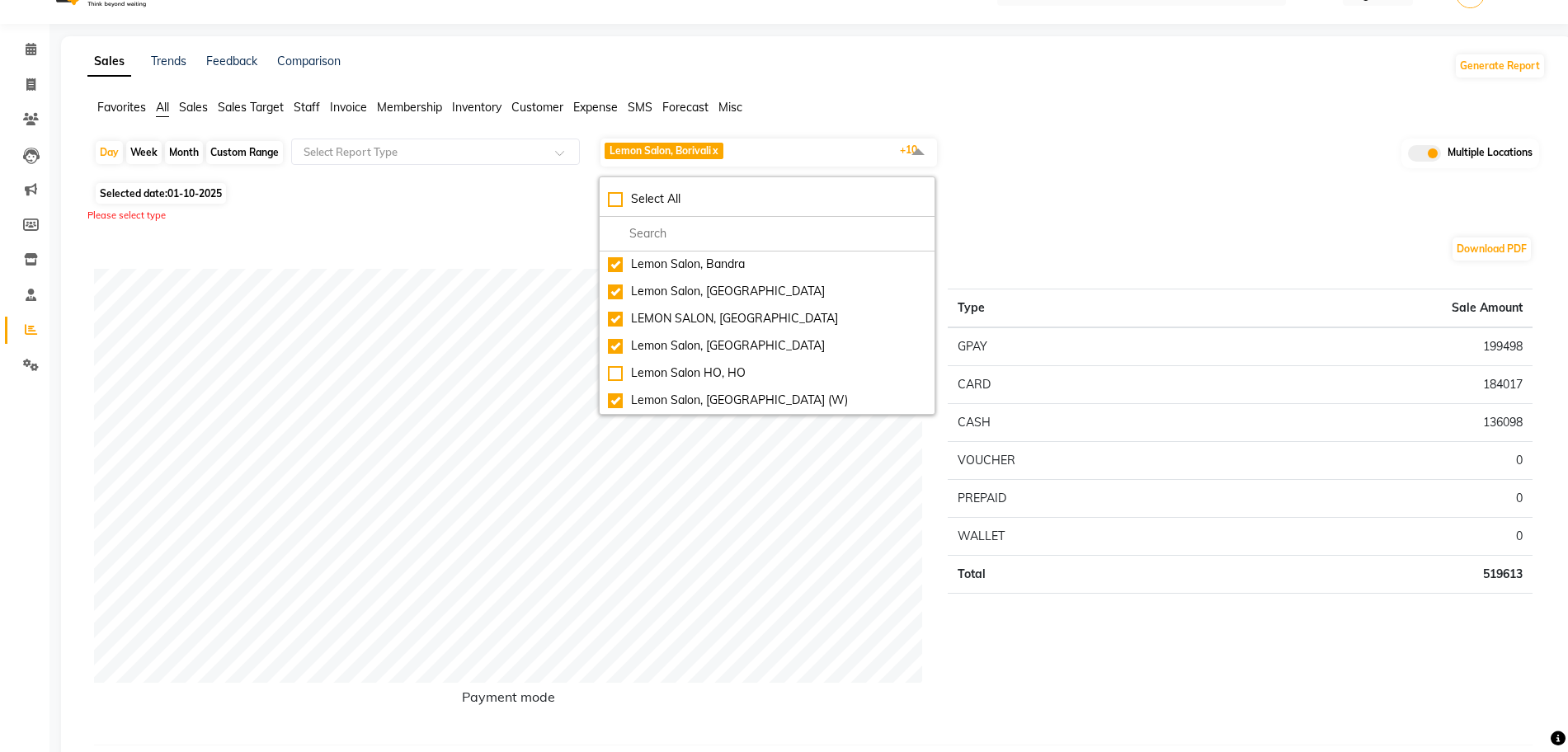
scroll to position [0, 0]
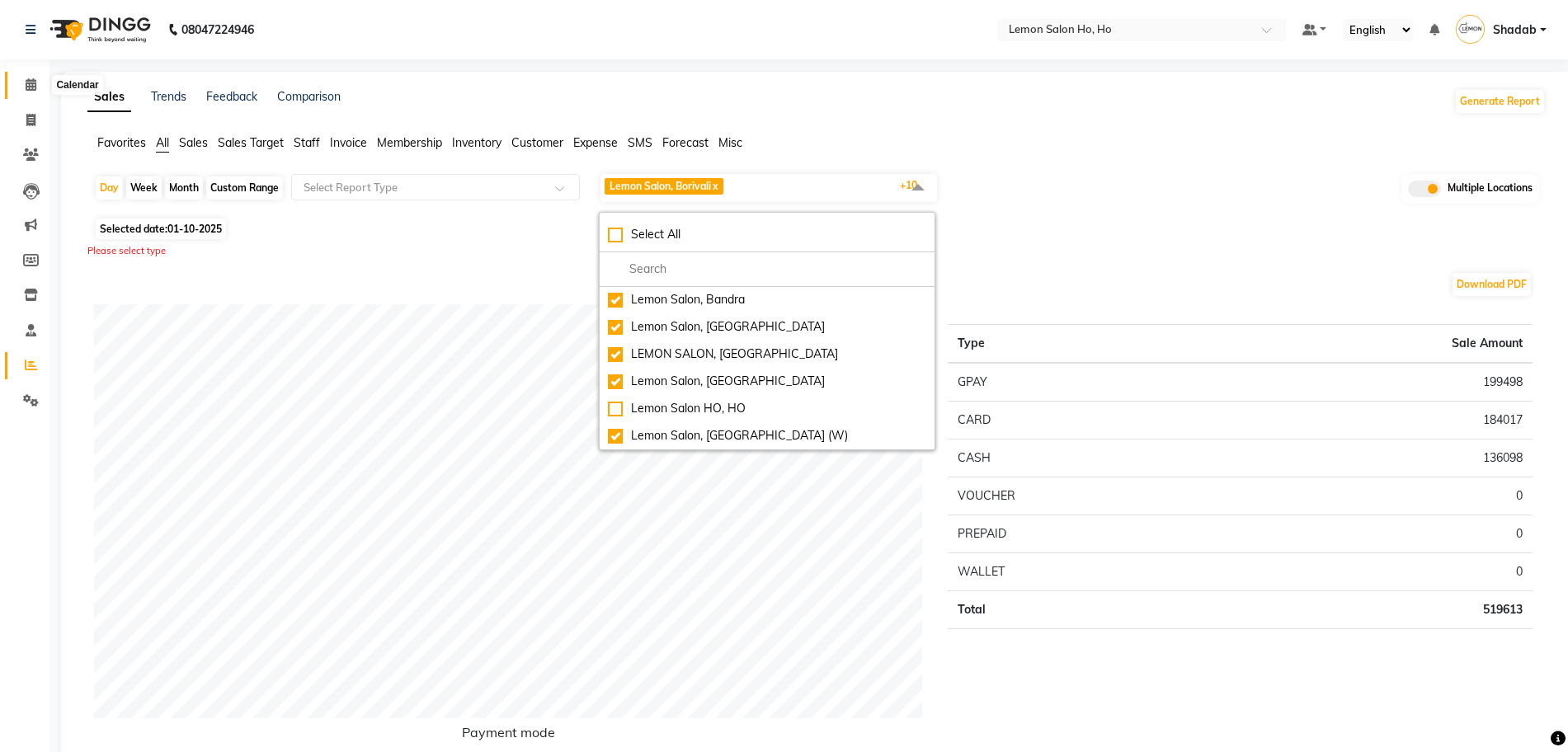
click at [32, 78] on icon at bounding box center [31, 83] width 11 height 12
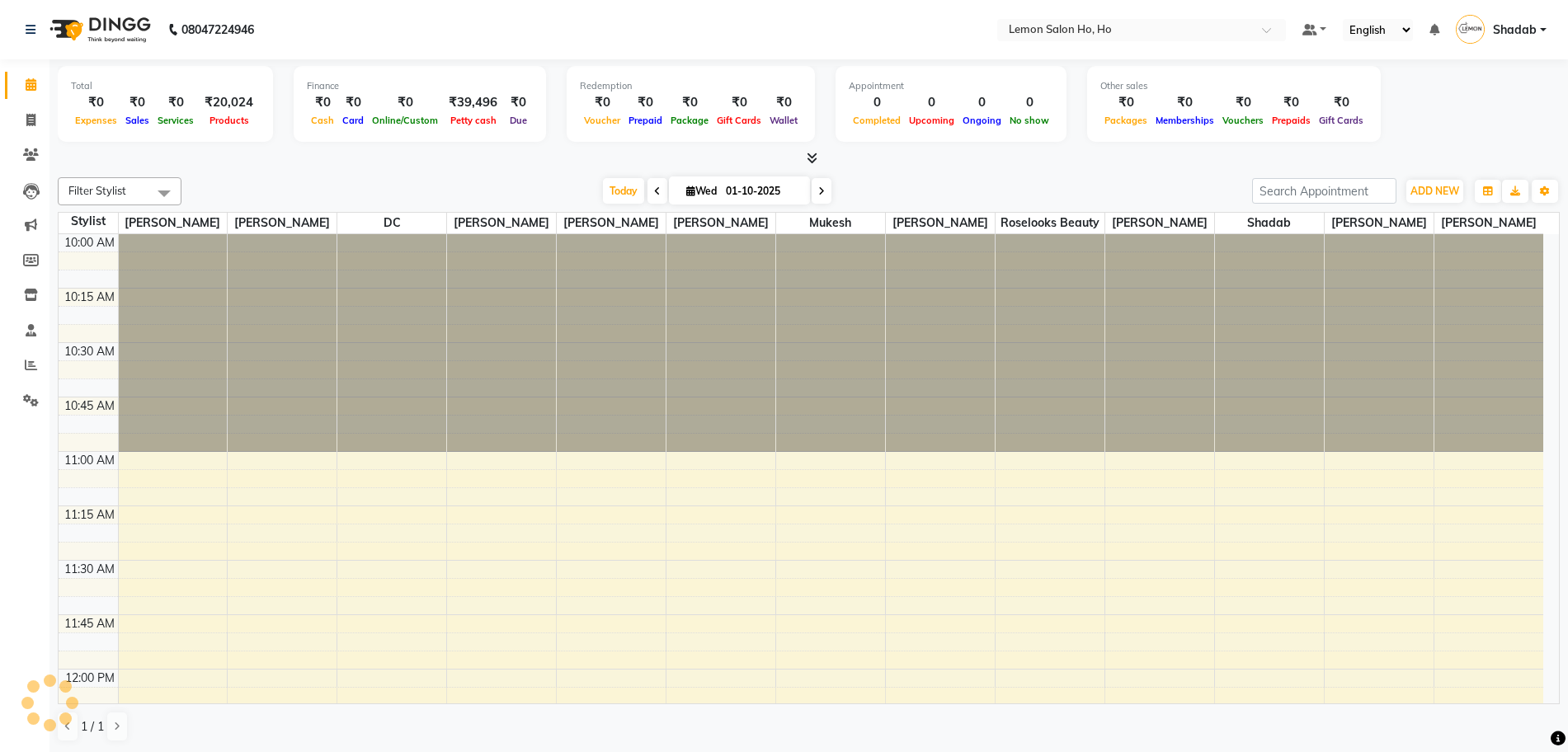
scroll to position [2111, 0]
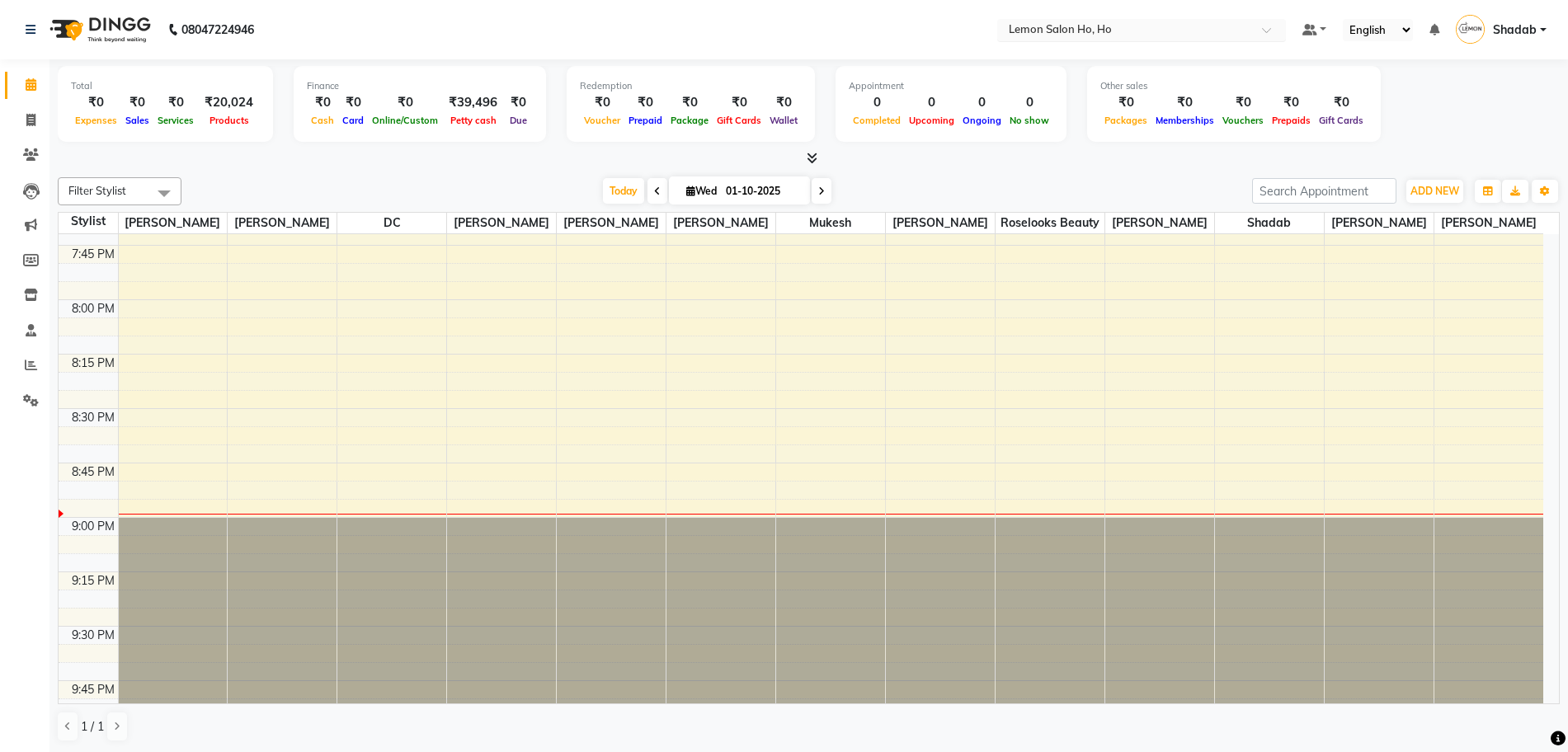
click at [1162, 20] on div "Select Location × Lemon Salon Ho, Ho" at bounding box center [1141, 30] width 289 height 22
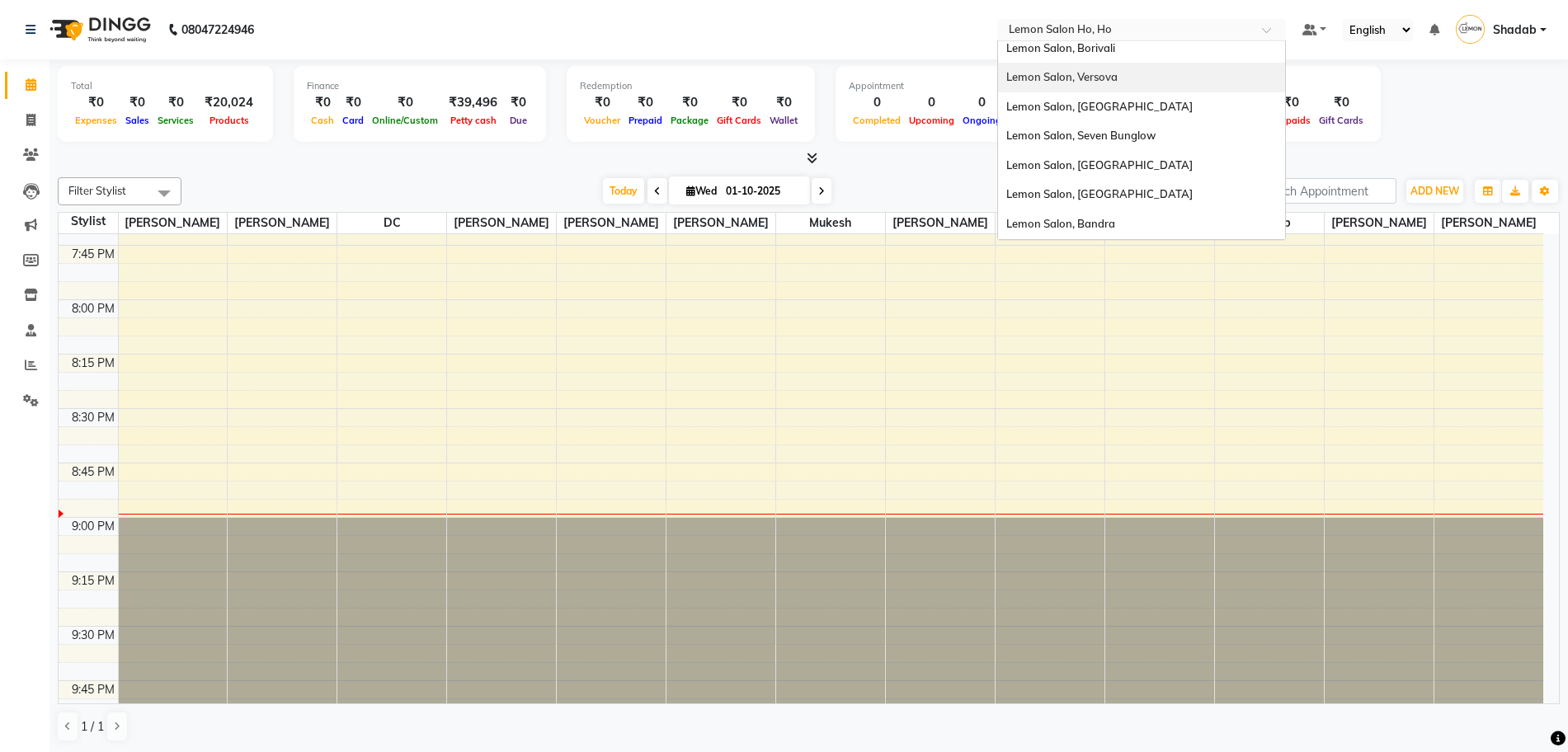
scroll to position [0, 0]
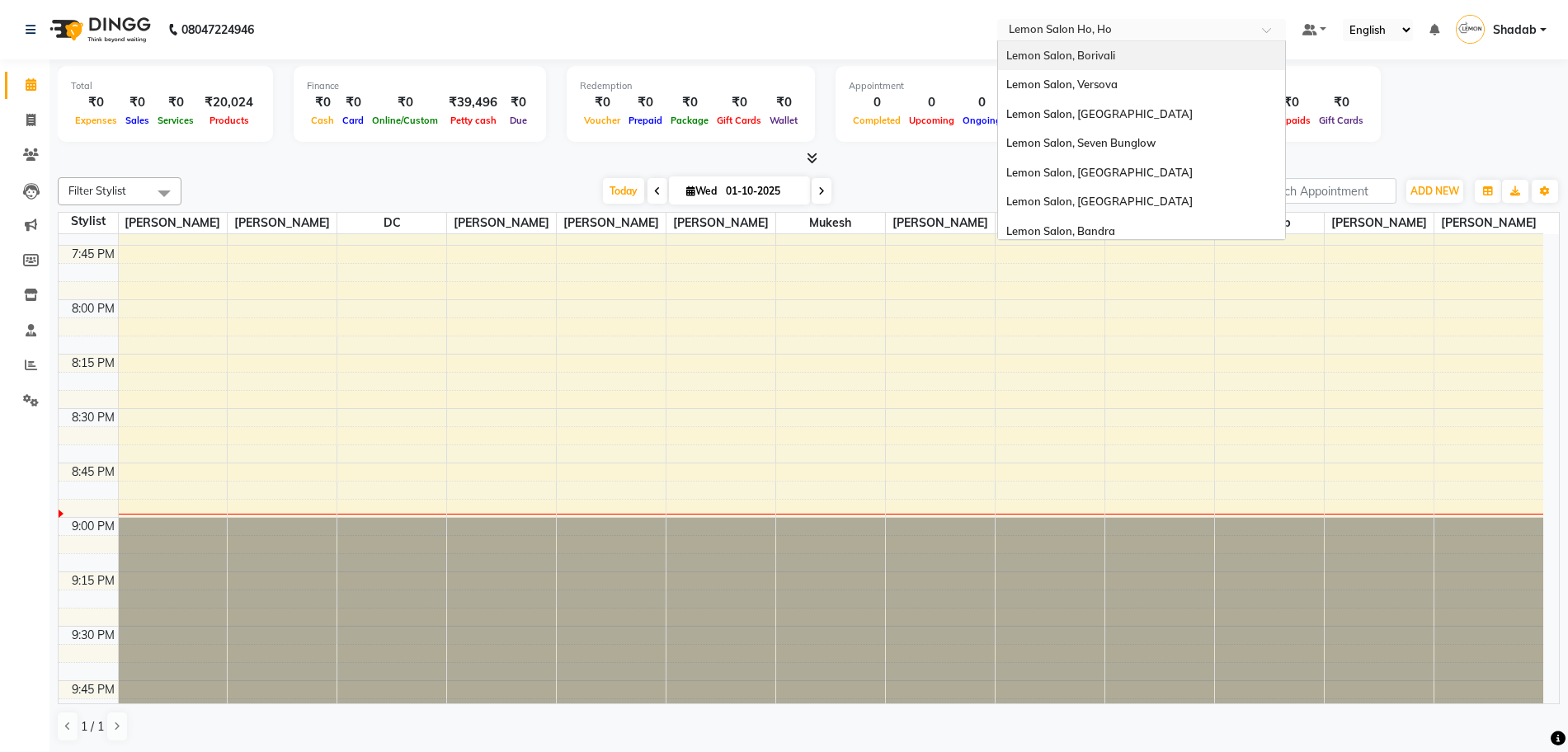
click at [1153, 59] on div "Lemon Salon, Borivali" at bounding box center [1141, 56] width 287 height 29
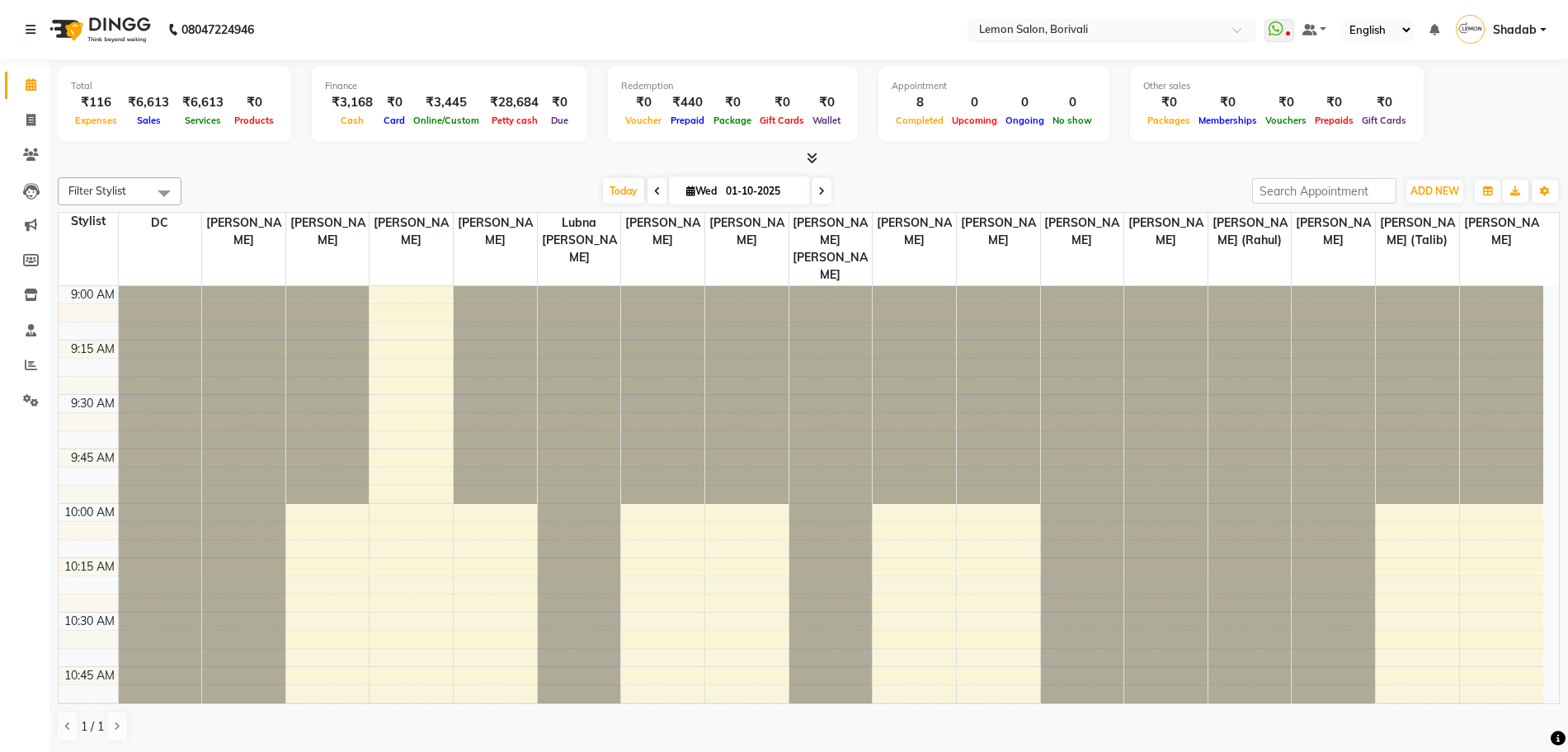
click at [1062, 34] on input "text" at bounding box center [1095, 31] width 239 height 17
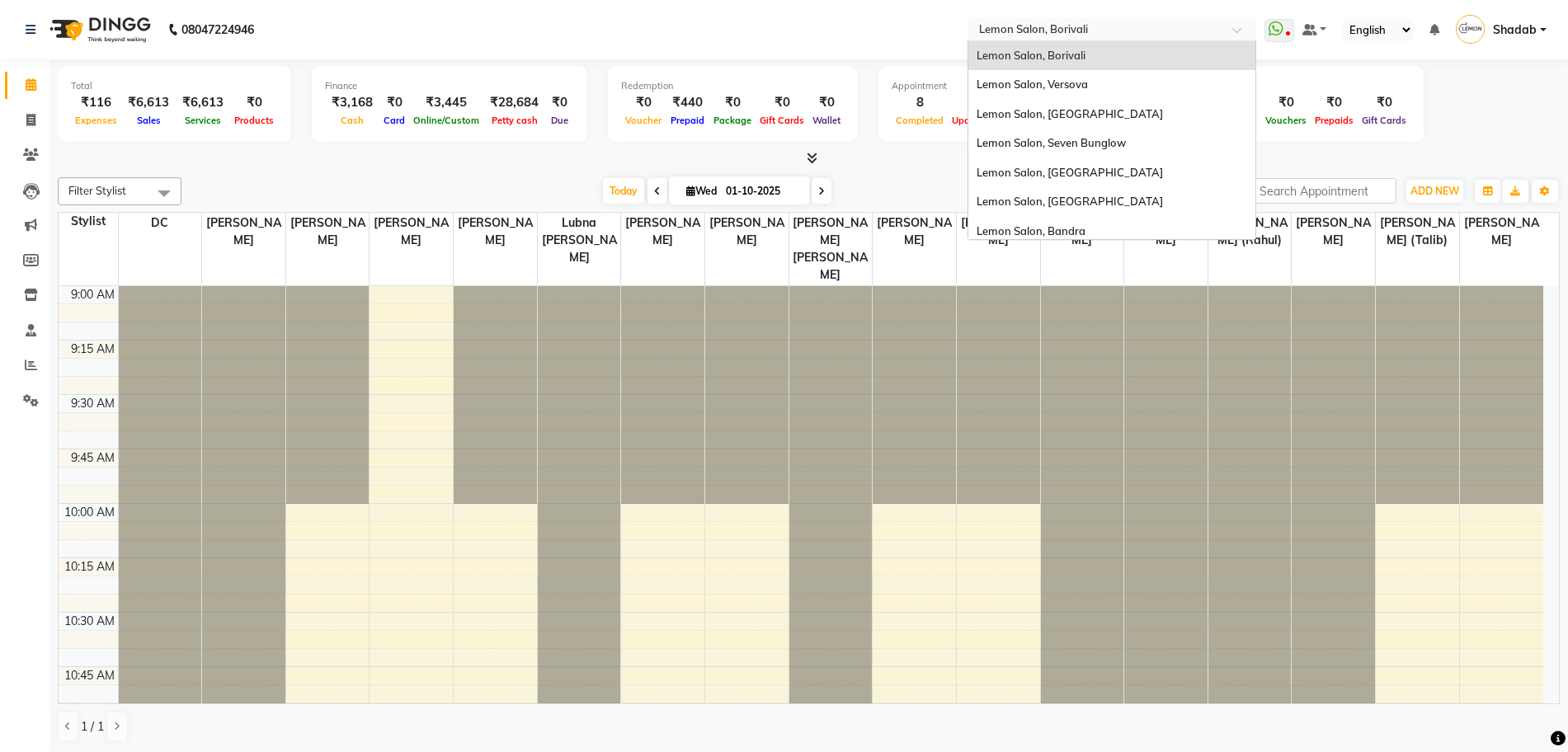
click at [1103, 52] on div "Lemon Salon, Borivali" at bounding box center [1112, 56] width 287 height 29
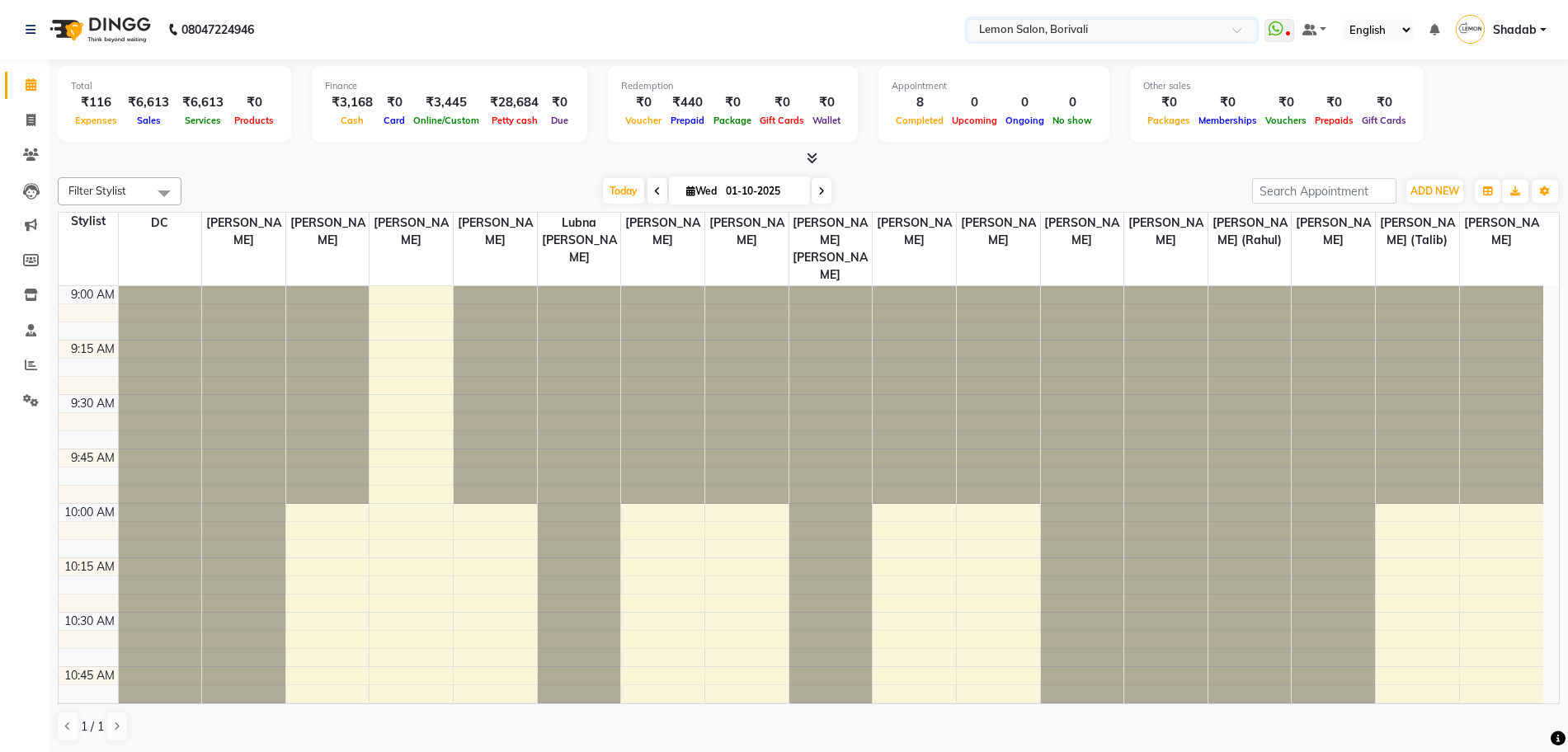
click at [1095, 29] on input "text" at bounding box center [1095, 31] width 239 height 17
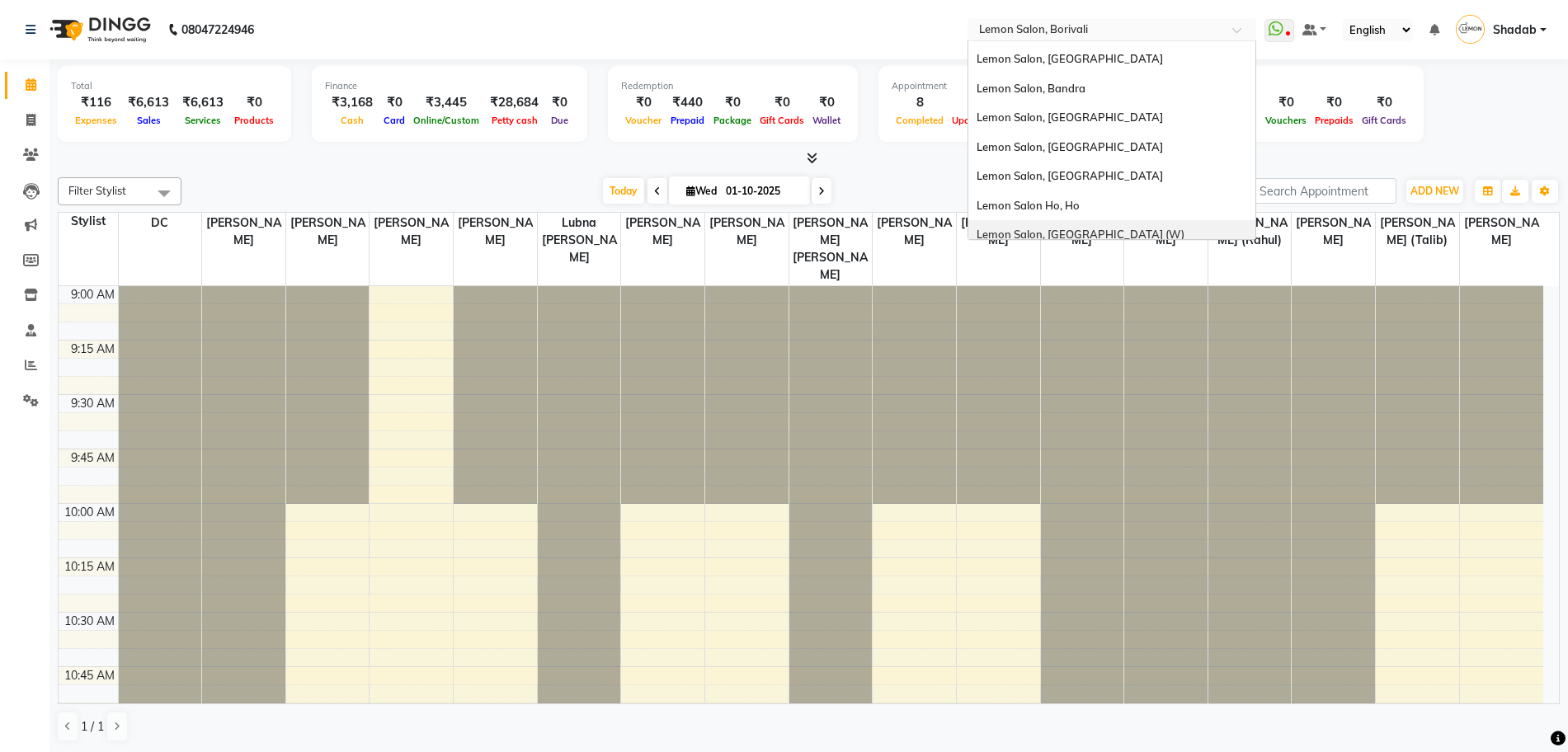
scroll to position [153, 0]
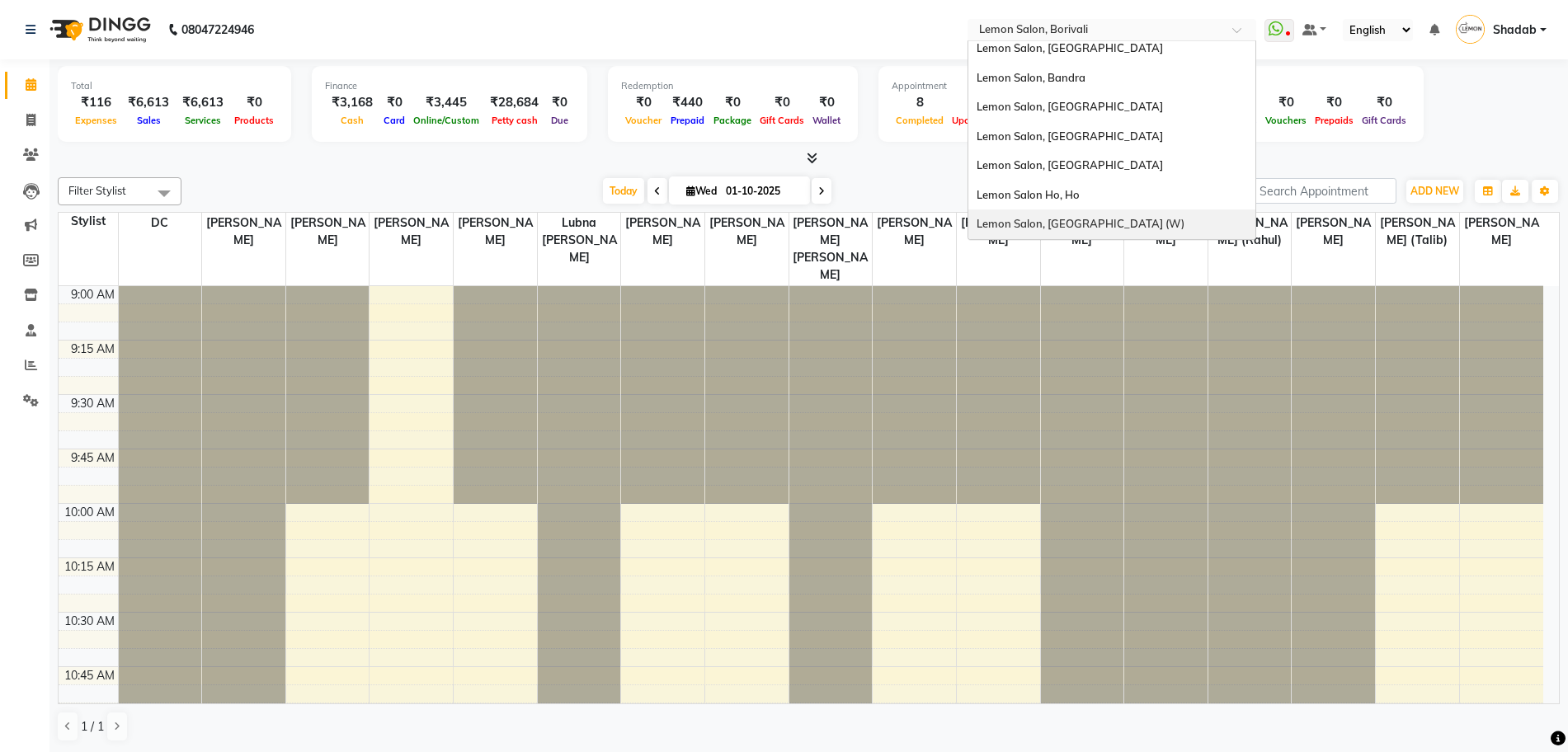
click at [1107, 223] on span "Lemon Salon, [GEOGRAPHIC_DATA] (W)" at bounding box center [1081, 223] width 208 height 13
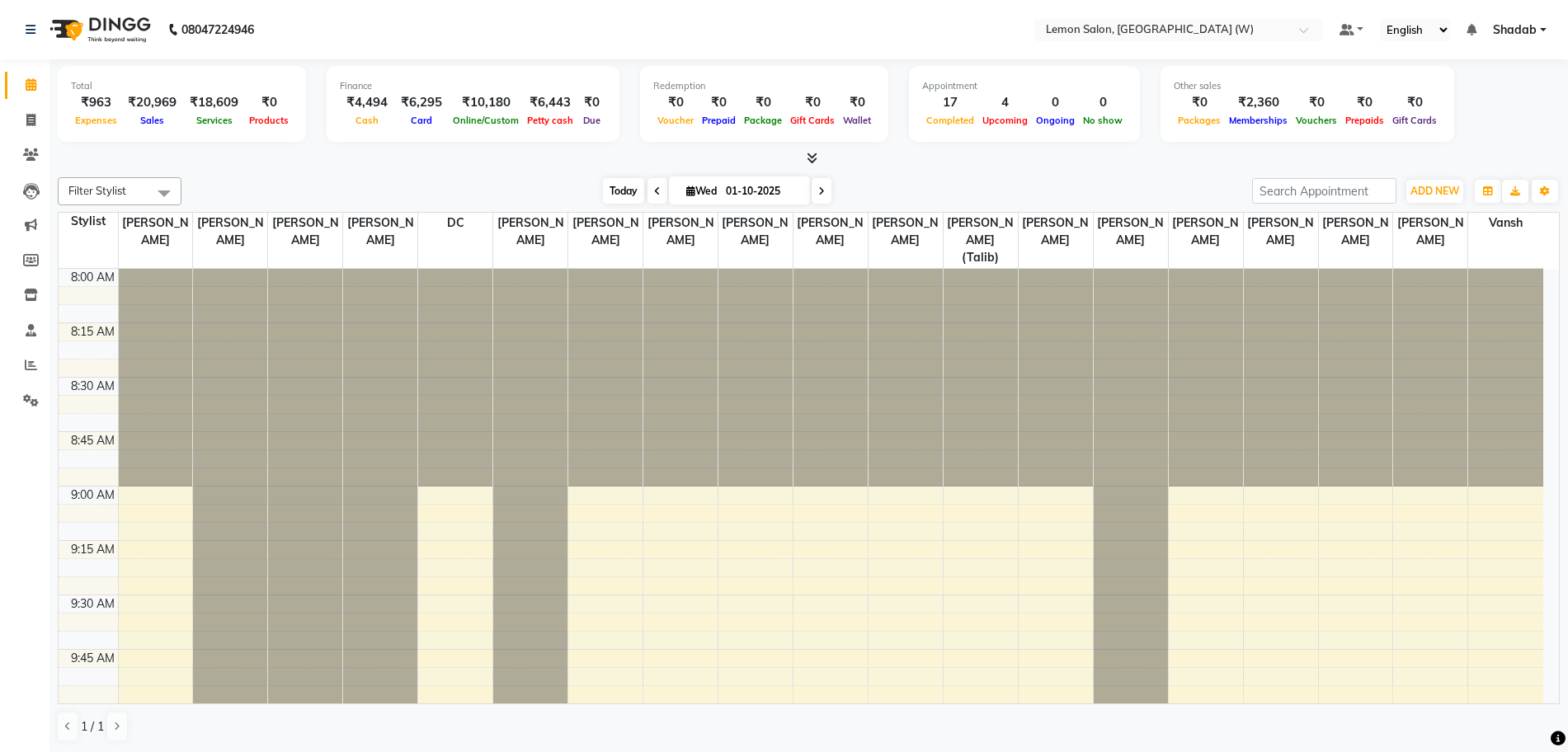
click at [623, 193] on span "Today" at bounding box center [623, 191] width 41 height 26
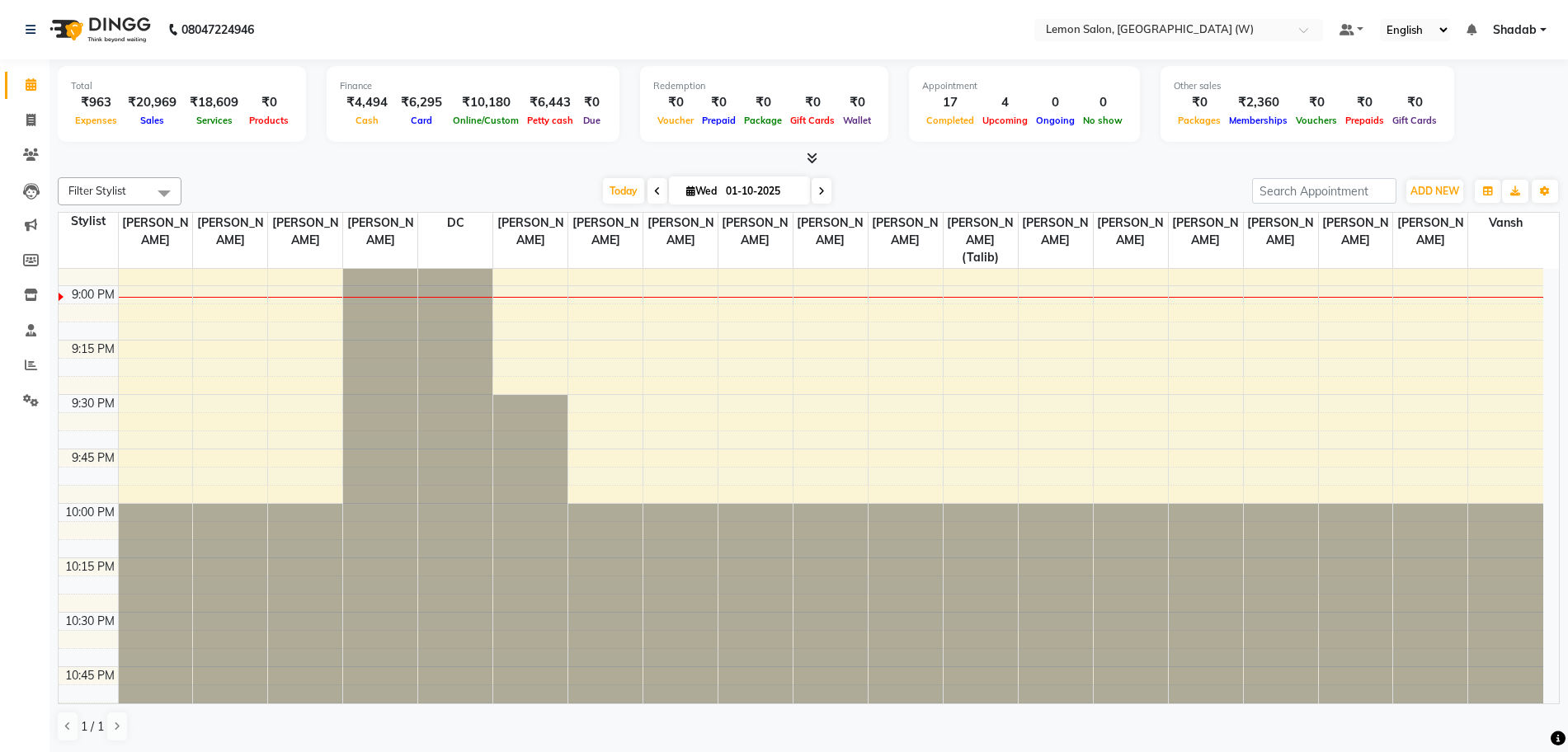
click at [284, 160] on div at bounding box center [808, 159] width 1502 height 17
